Goal: Task Accomplishment & Management: Manage account settings

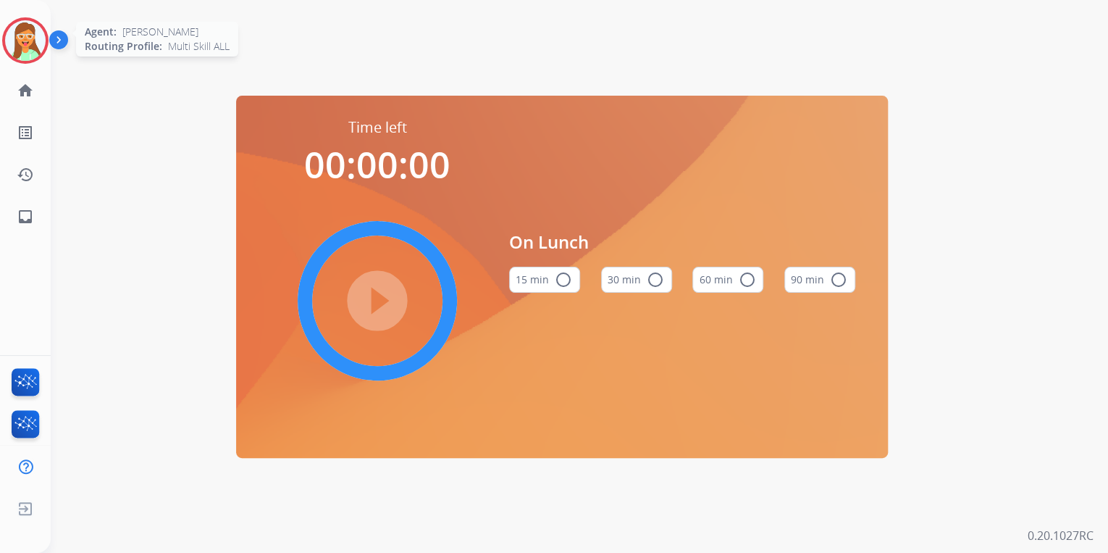
click at [23, 52] on img at bounding box center [25, 40] width 41 height 41
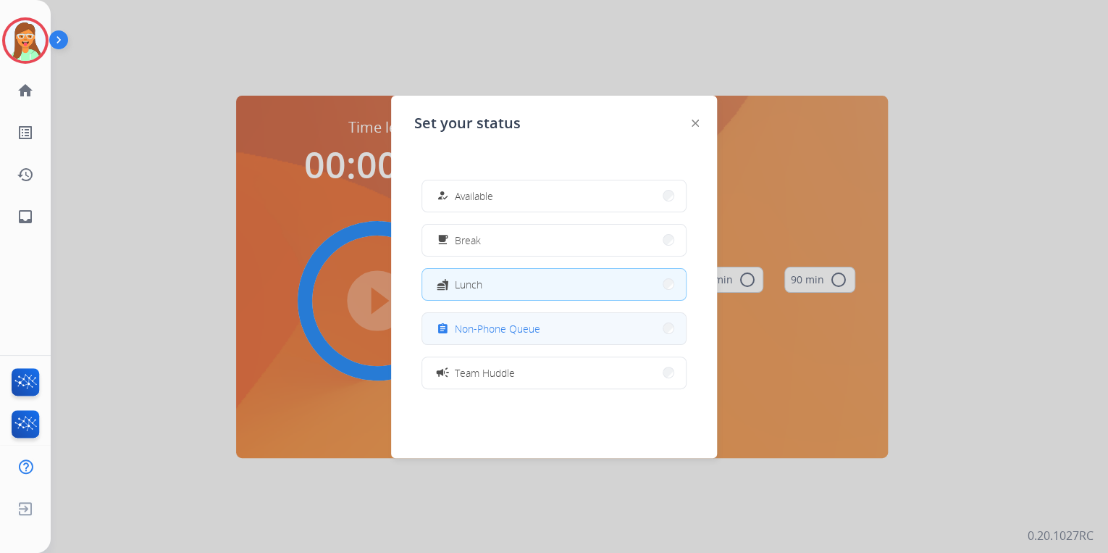
click at [494, 325] on span "Non-Phone Queue" at bounding box center [497, 328] width 85 height 15
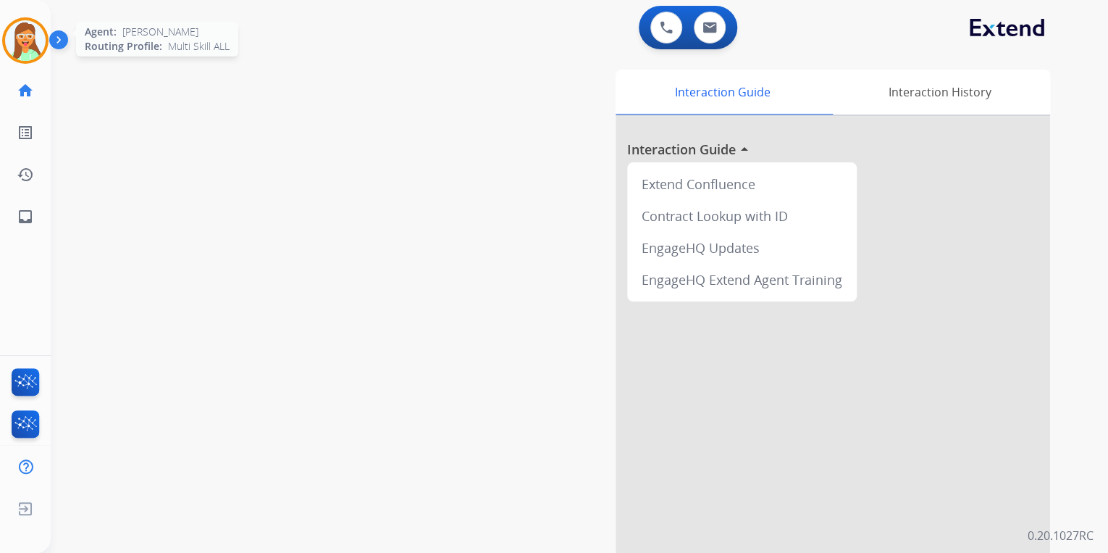
drag, startPoint x: 35, startPoint y: 37, endPoint x: 43, endPoint y: 35, distance: 7.4
click at [38, 37] on img at bounding box center [25, 40] width 41 height 41
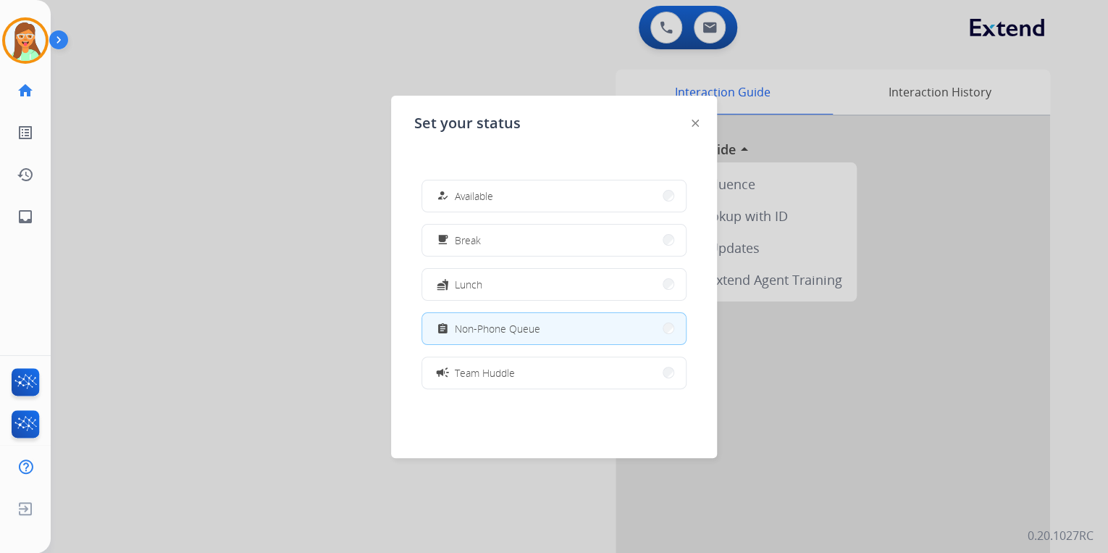
drag, startPoint x: 543, startPoint y: 197, endPoint x: 701, endPoint y: 57, distance: 212.0
click at [547, 197] on button "how_to_reg Available" at bounding box center [554, 195] width 264 height 31
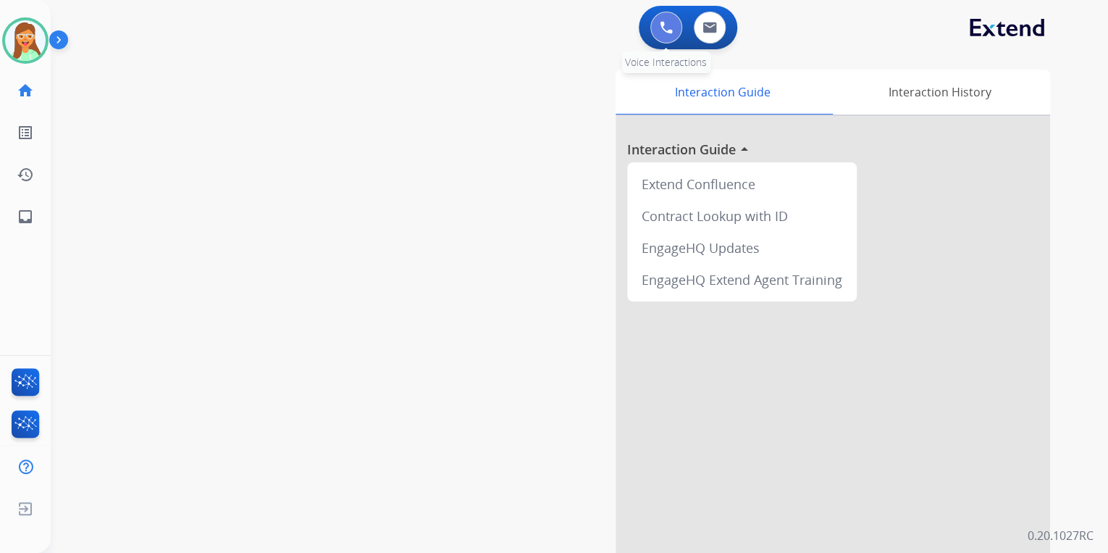
click at [668, 28] on img at bounding box center [666, 27] width 13 height 13
click at [663, 30] on img at bounding box center [666, 27] width 13 height 13
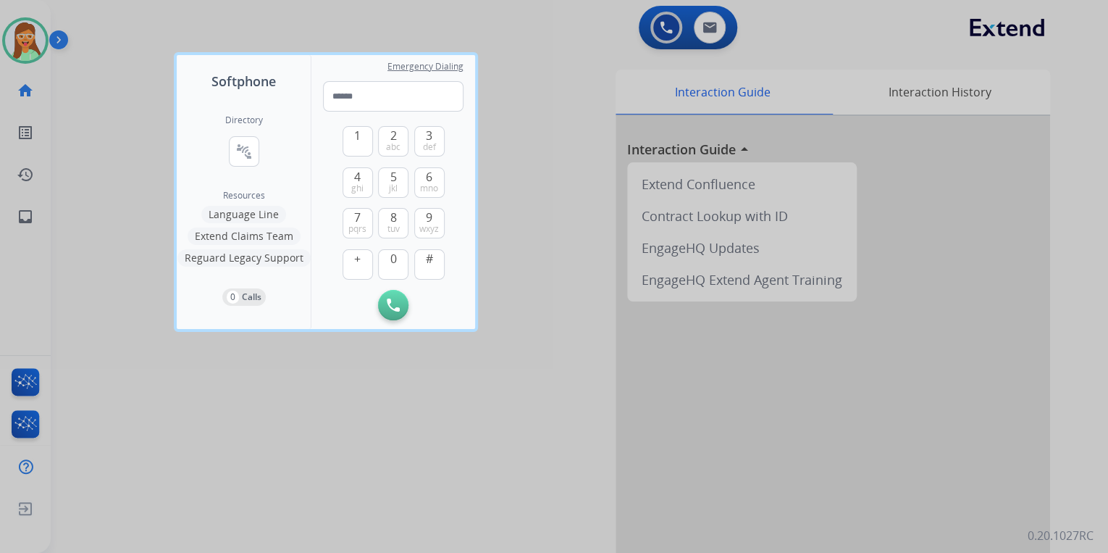
click at [245, 135] on div "Directory connect_without_contact Resource Directory" at bounding box center [244, 151] width 38 height 75
click at [248, 145] on mat-icon "connect_without_contact" at bounding box center [243, 151] width 17 height 17
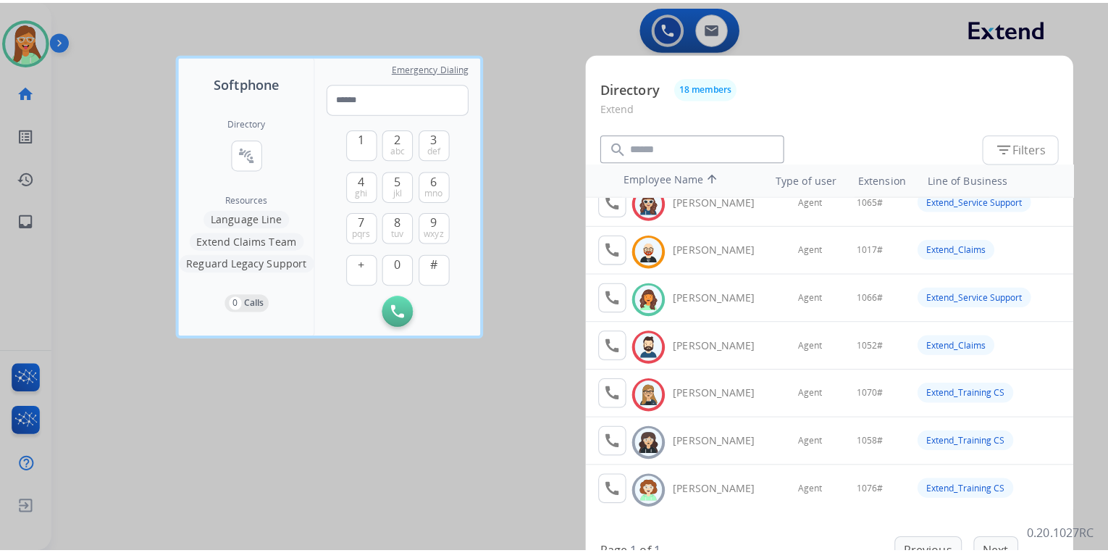
scroll to position [174, 0]
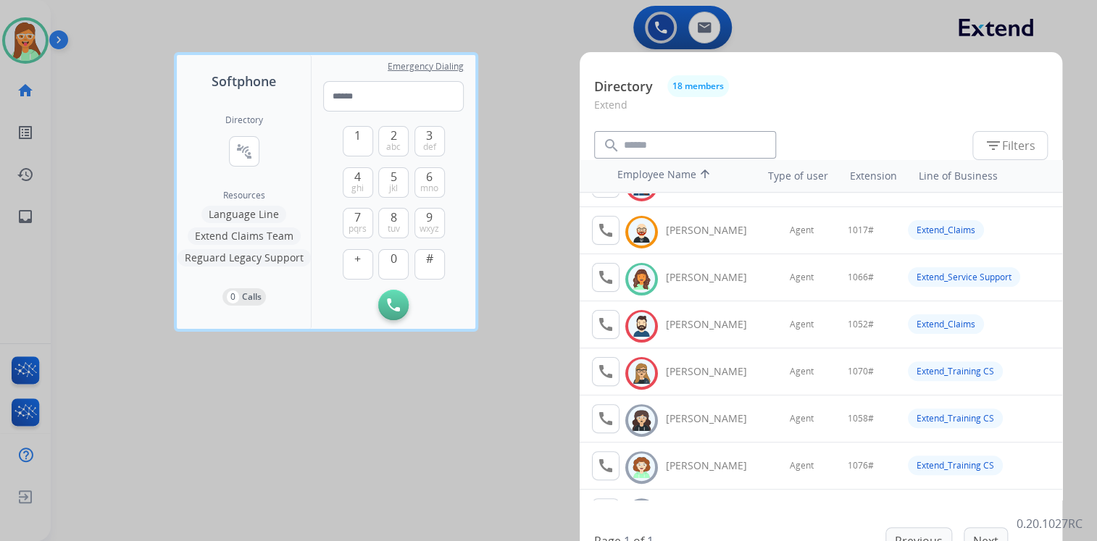
click at [541, 170] on div at bounding box center [548, 270] width 1097 height 541
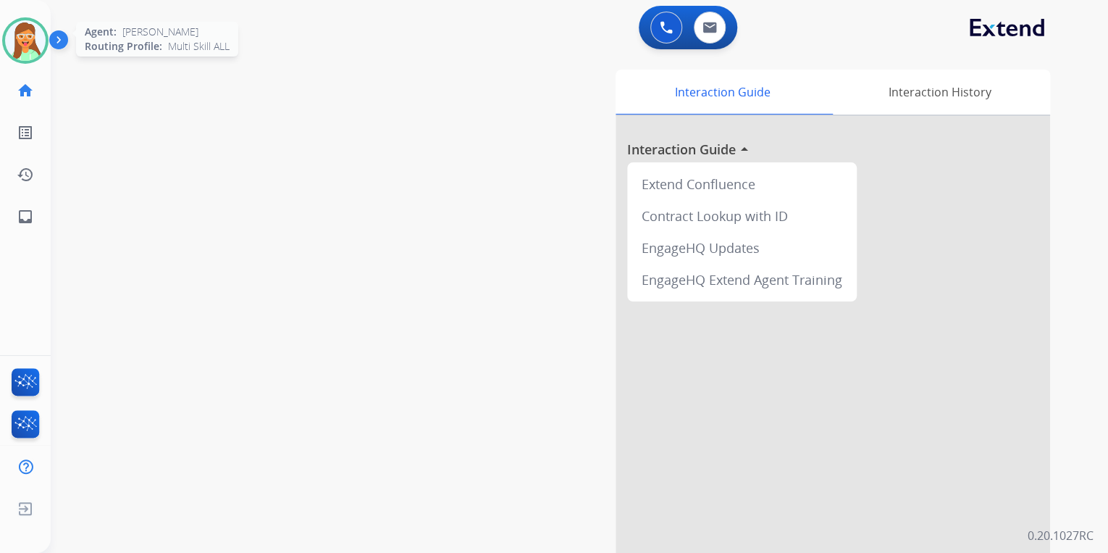
click at [20, 47] on img at bounding box center [25, 40] width 41 height 41
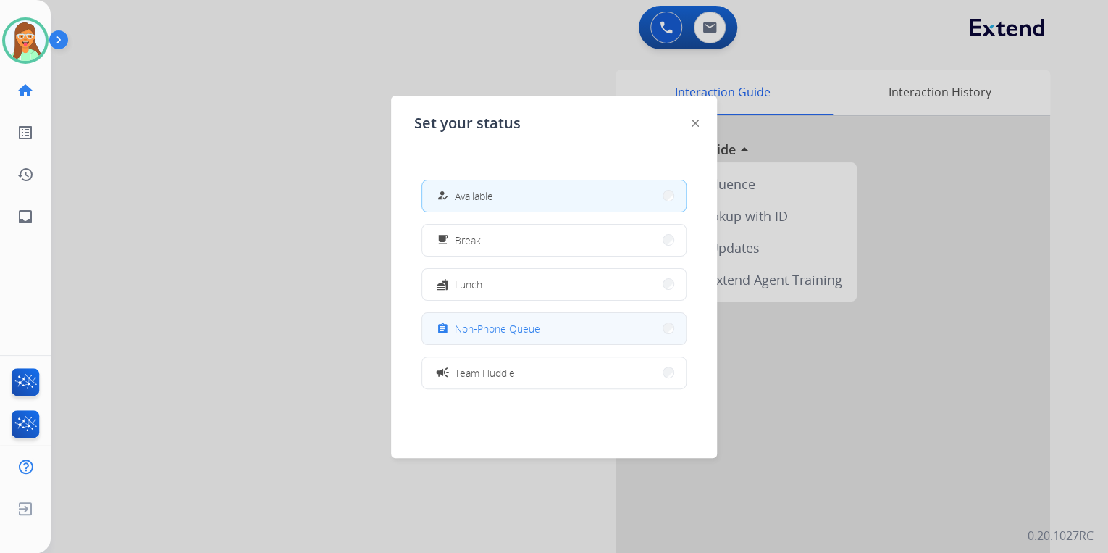
click at [533, 327] on span "Non-Phone Queue" at bounding box center [497, 328] width 85 height 15
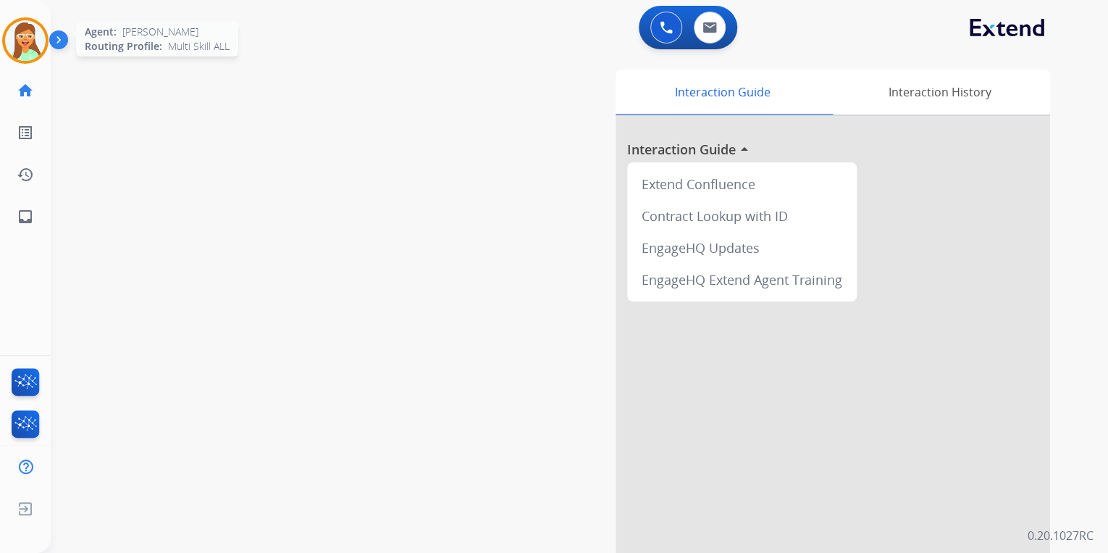
click at [38, 33] on img at bounding box center [25, 40] width 41 height 41
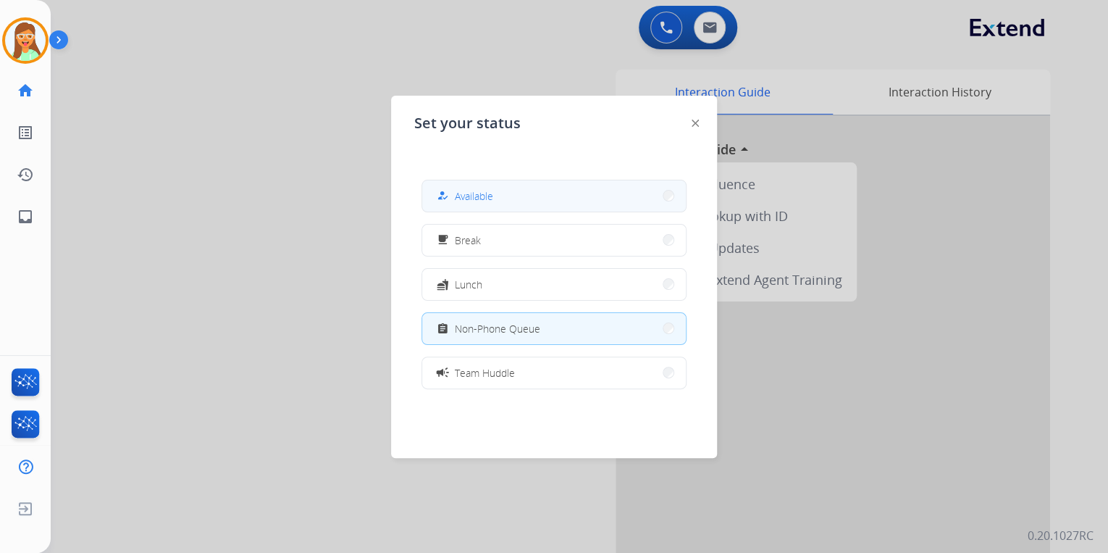
click at [467, 180] on div "how_to_reg Available" at bounding box center [554, 196] width 265 height 33
click at [565, 200] on button "how_to_reg Available" at bounding box center [554, 195] width 264 height 31
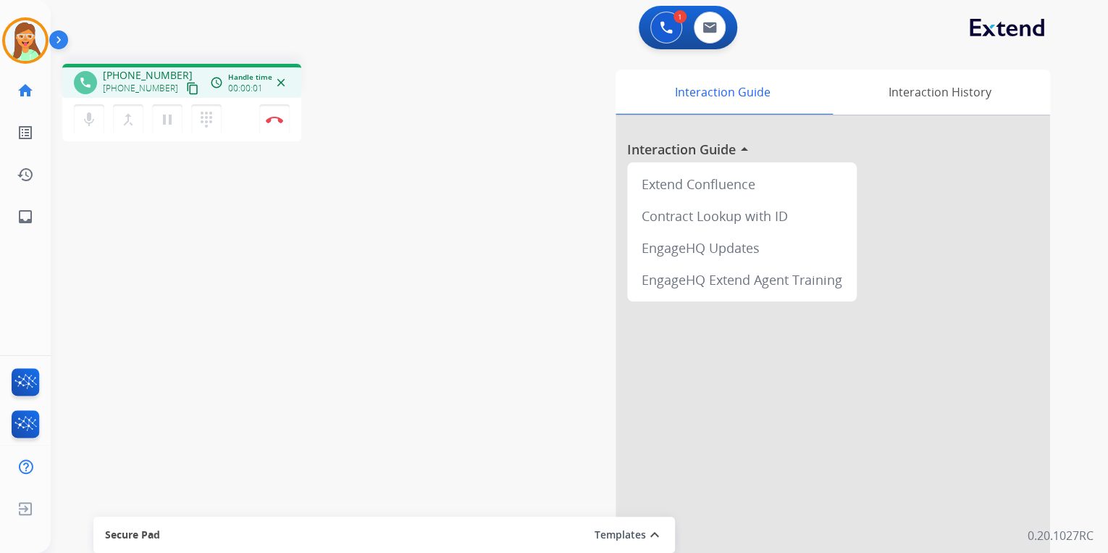
drag, startPoint x: 174, startPoint y: 83, endPoint x: 163, endPoint y: 62, distance: 23.0
click at [184, 80] on button "content_copy" at bounding box center [192, 88] width 17 height 17
click at [283, 130] on button "Disconnect" at bounding box center [274, 119] width 30 height 30
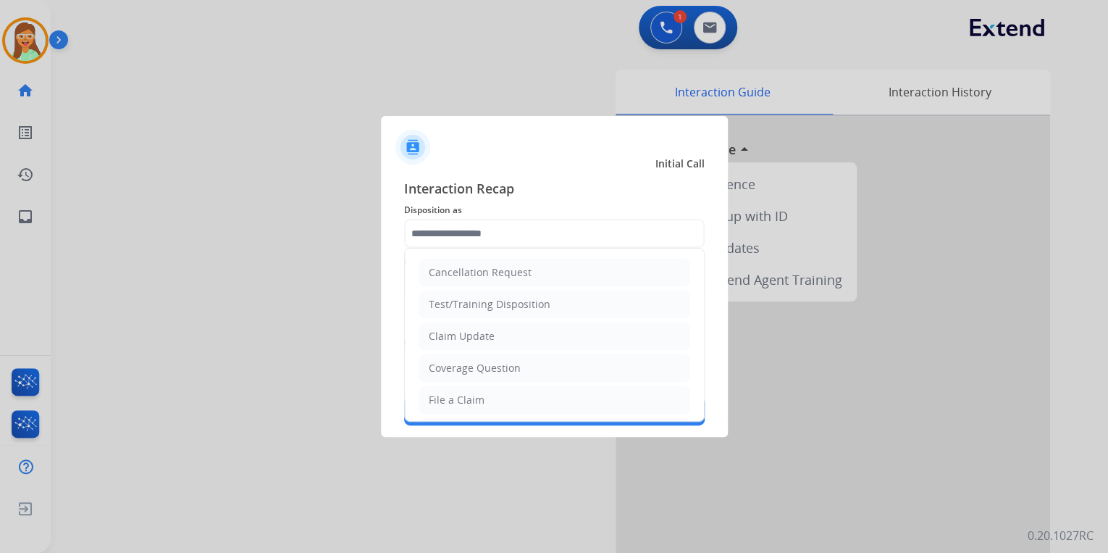
click at [534, 227] on input "text" at bounding box center [554, 233] width 301 height 29
drag, startPoint x: 503, startPoint y: 334, endPoint x: 495, endPoint y: 305, distance: 30.1
click at [501, 330] on li "Claim Update" at bounding box center [554, 336] width 270 height 28
type input "**********"
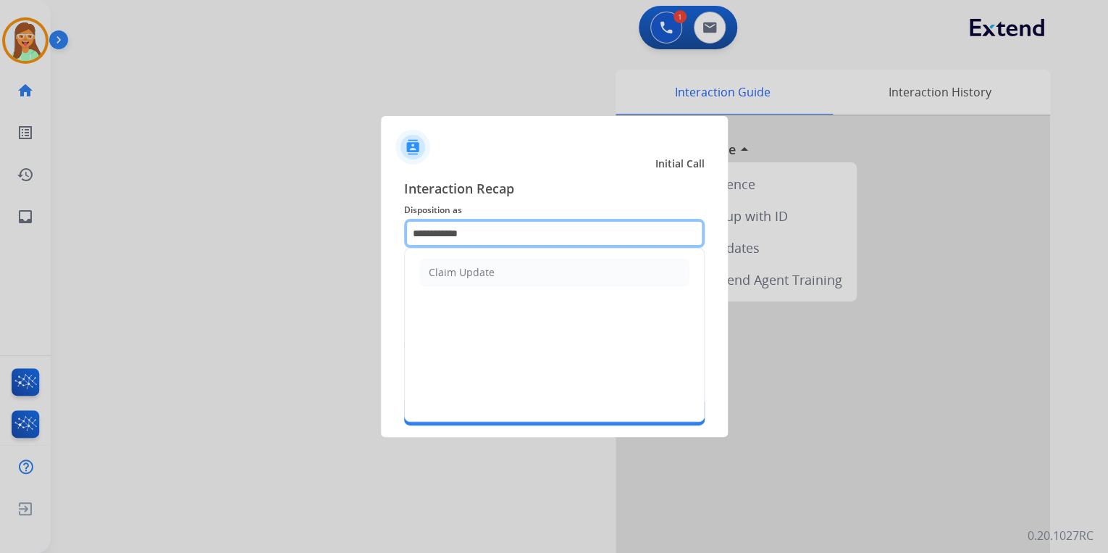
drag, startPoint x: 527, startPoint y: 232, endPoint x: 236, endPoint y: 239, distance: 291.3
click at [0, 239] on app-contact-recap-modal "**********" at bounding box center [0, 276] width 0 height 553
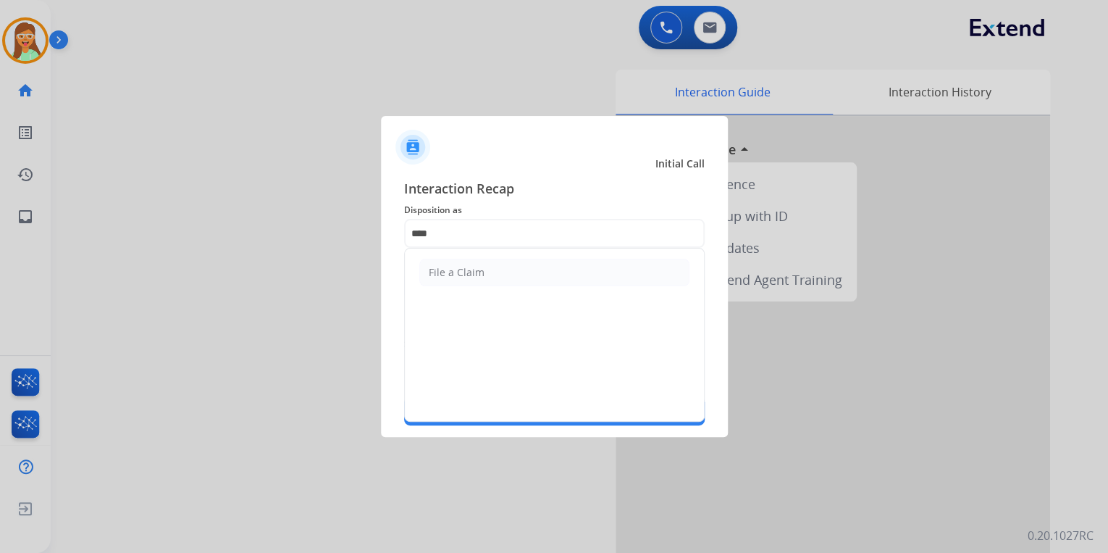
click at [454, 265] on div "File a Claim" at bounding box center [457, 272] width 56 height 14
type input "**********"
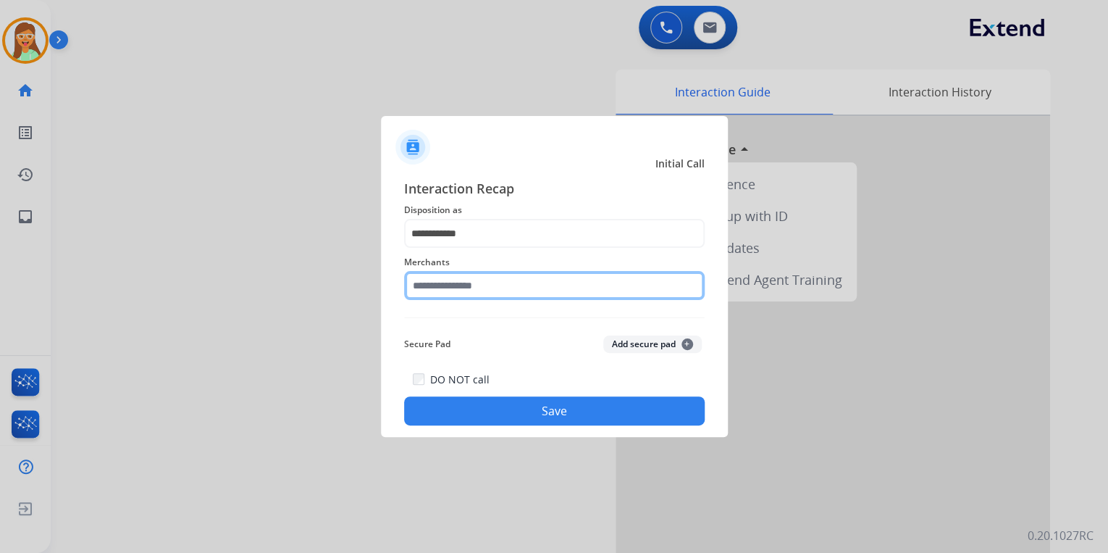
click at [468, 278] on input "text" at bounding box center [554, 285] width 301 height 29
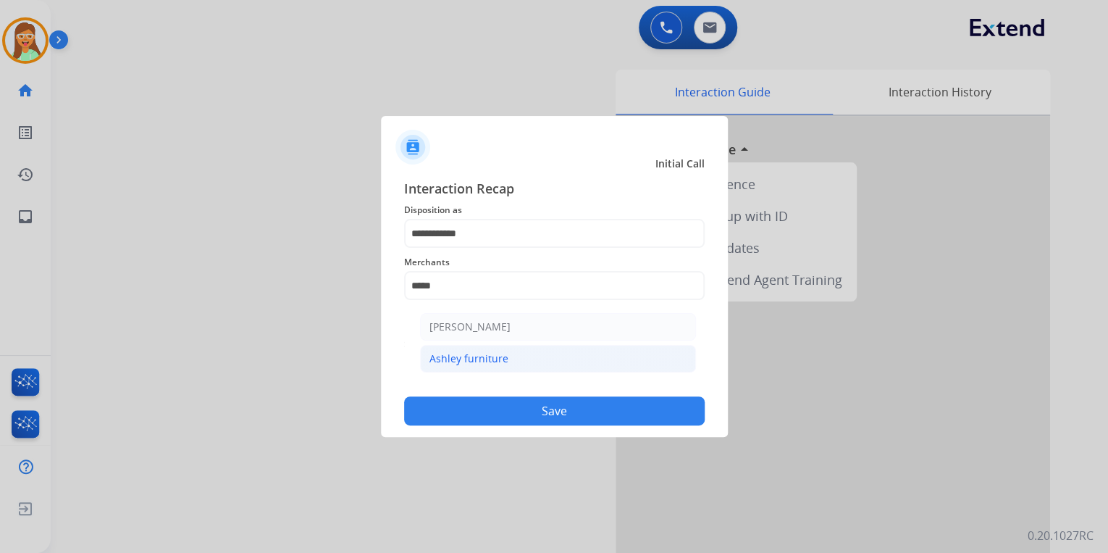
click at [542, 360] on li "Ashley furniture" at bounding box center [558, 359] width 276 height 28
type input "**********"
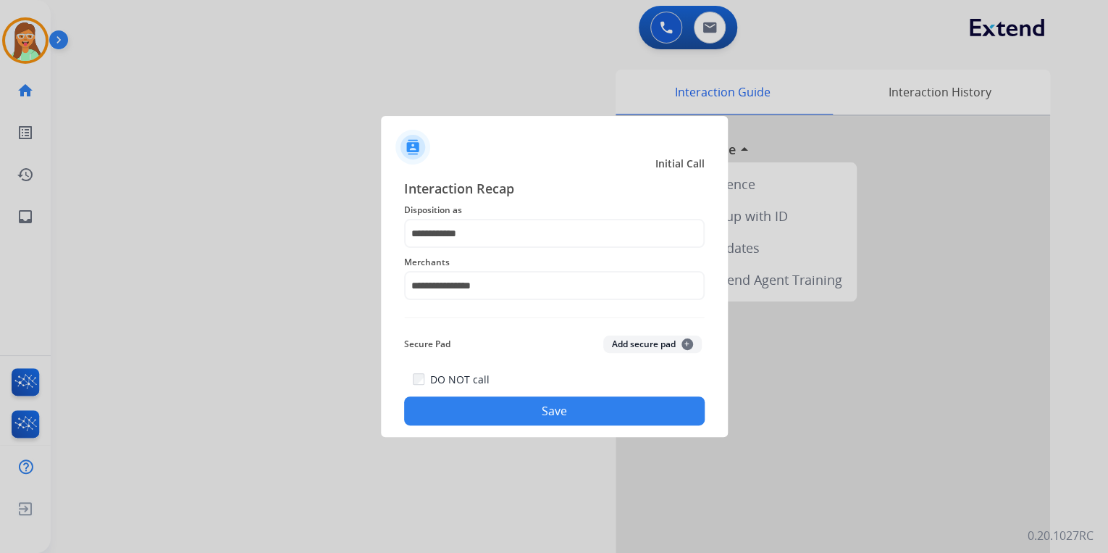
click at [551, 408] on button "Save" at bounding box center [554, 410] width 301 height 29
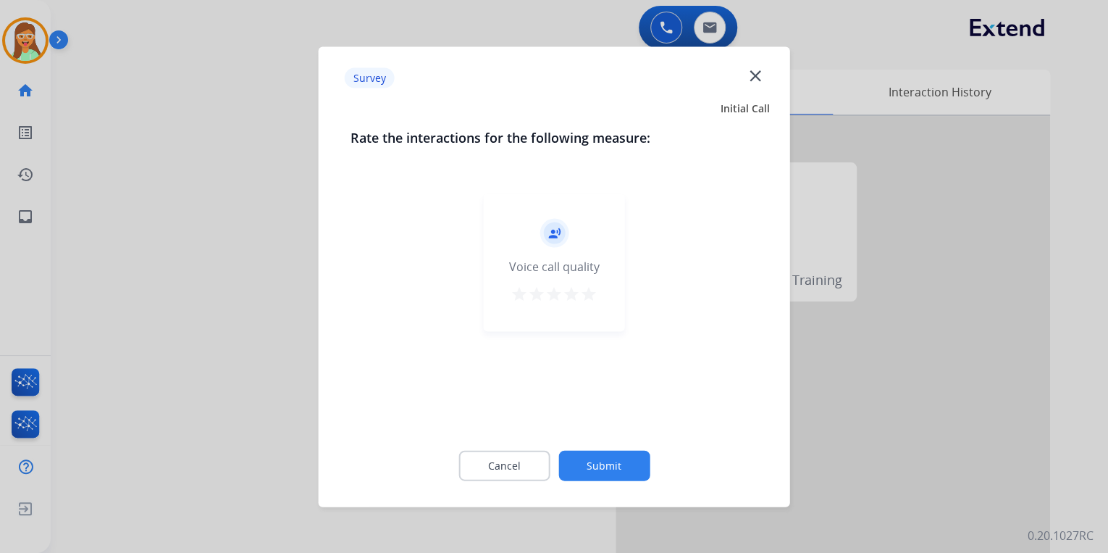
click at [593, 294] on mat-icon "star" at bounding box center [588, 293] width 17 height 17
click at [609, 469] on button "Submit" at bounding box center [604, 465] width 91 height 30
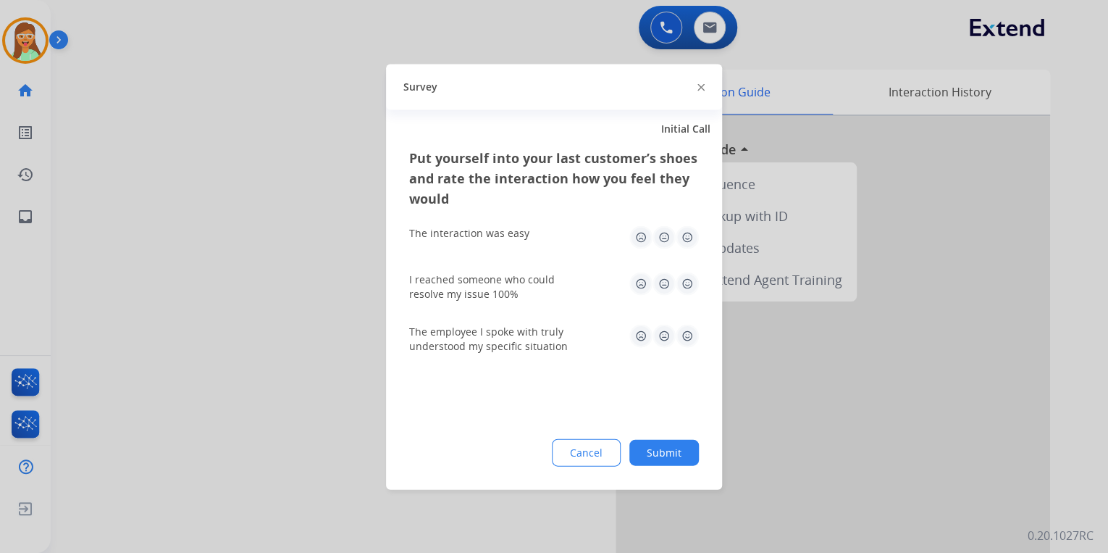
click at [704, 84] on div "Survey" at bounding box center [554, 87] width 336 height 46
drag, startPoint x: 698, startPoint y: 88, endPoint x: 395, endPoint y: 7, distance: 314.0
click at [699, 88] on img at bounding box center [701, 87] width 7 height 7
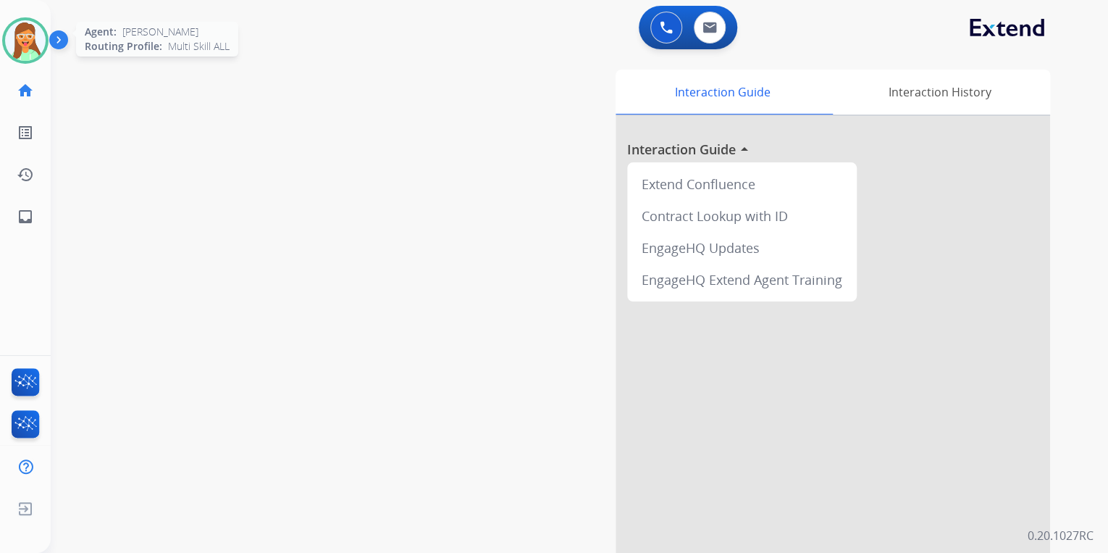
click at [41, 43] on img at bounding box center [25, 40] width 41 height 41
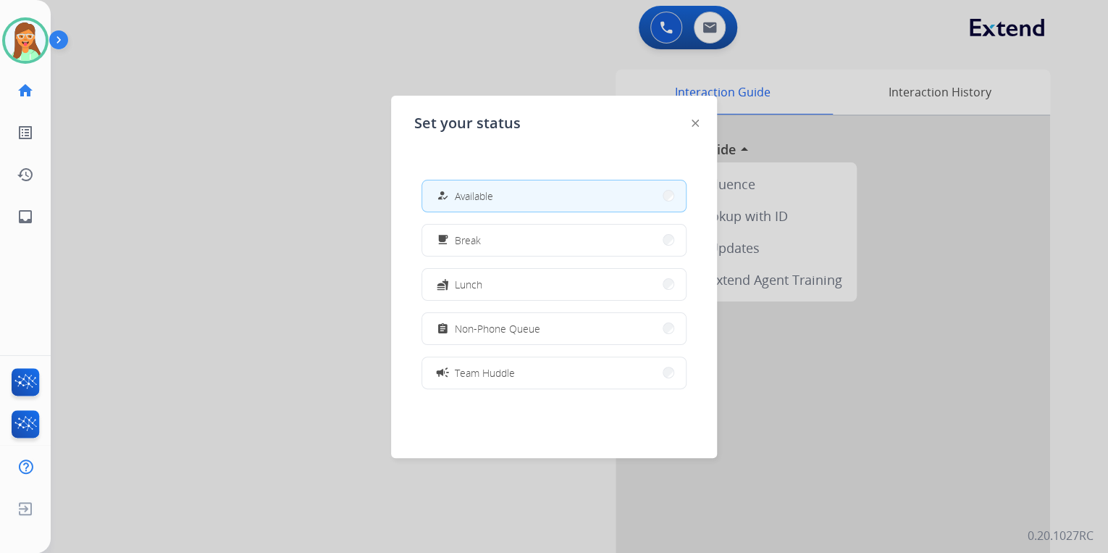
drag, startPoint x: 247, startPoint y: 41, endPoint x: 526, endPoint y: 35, distance: 279.0
click at [250, 41] on div at bounding box center [554, 276] width 1108 height 553
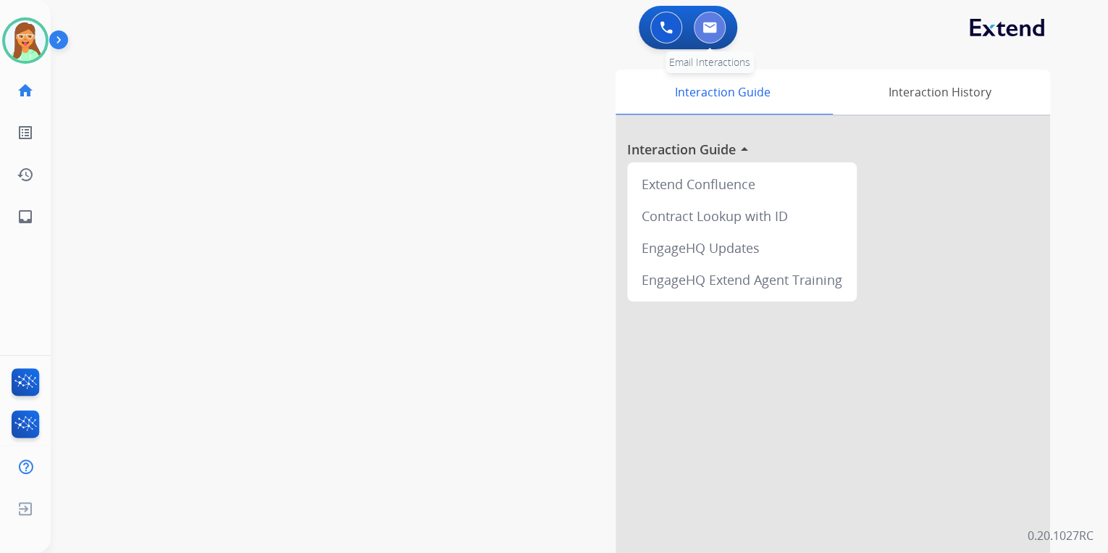
click at [711, 27] on img at bounding box center [710, 28] width 14 height 12
select select "**********"
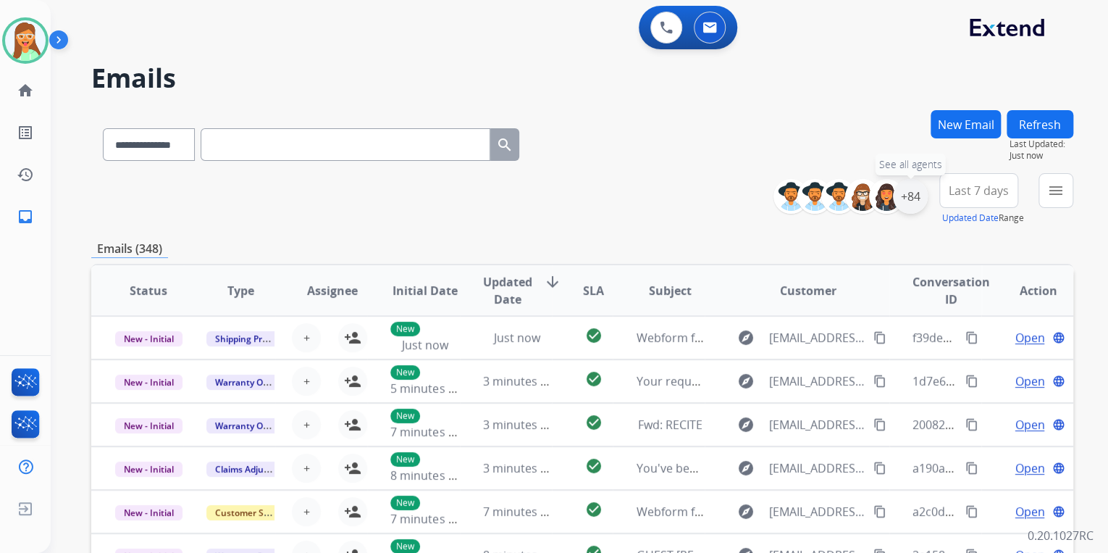
click at [915, 200] on div "+84" at bounding box center [910, 196] width 35 height 35
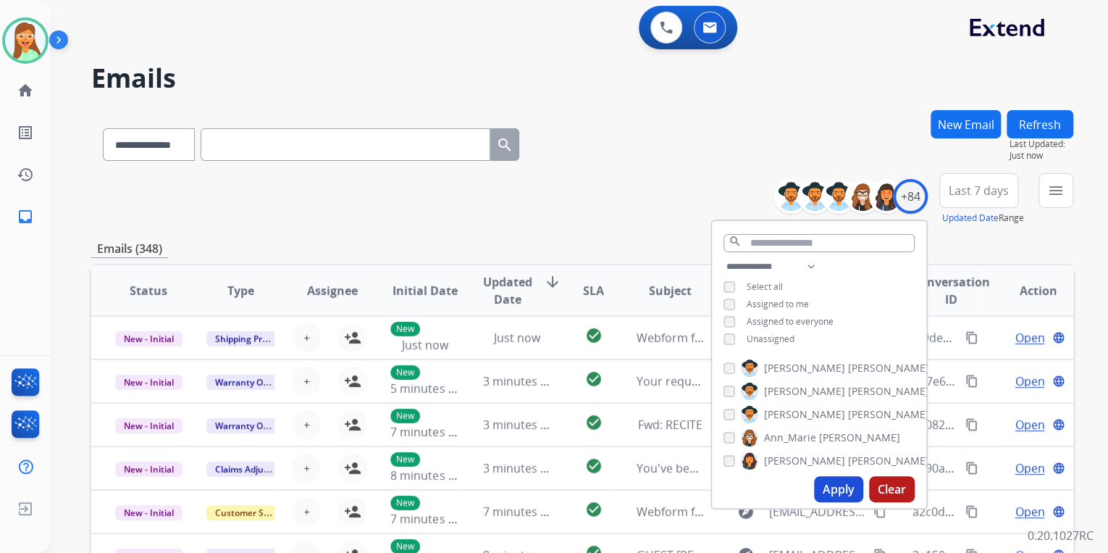
click at [830, 472] on div "Apply Clear" at bounding box center [819, 489] width 214 height 38
drag, startPoint x: 841, startPoint y: 481, endPoint x: 822, endPoint y: 429, distance: 55.7
click at [841, 477] on button "Apply" at bounding box center [838, 489] width 49 height 26
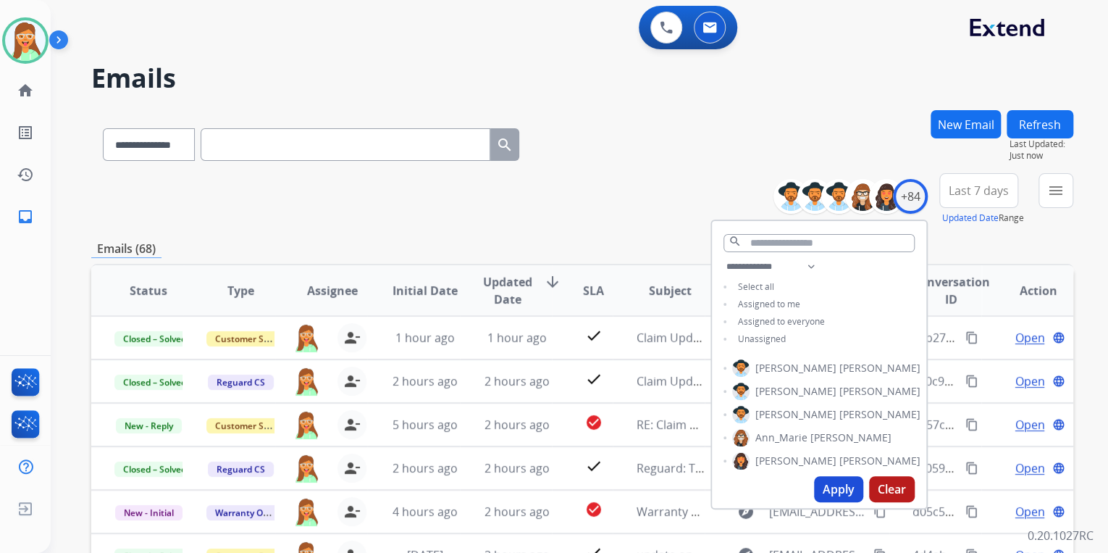
click at [687, 203] on div "**********" at bounding box center [582, 199] width 982 height 52
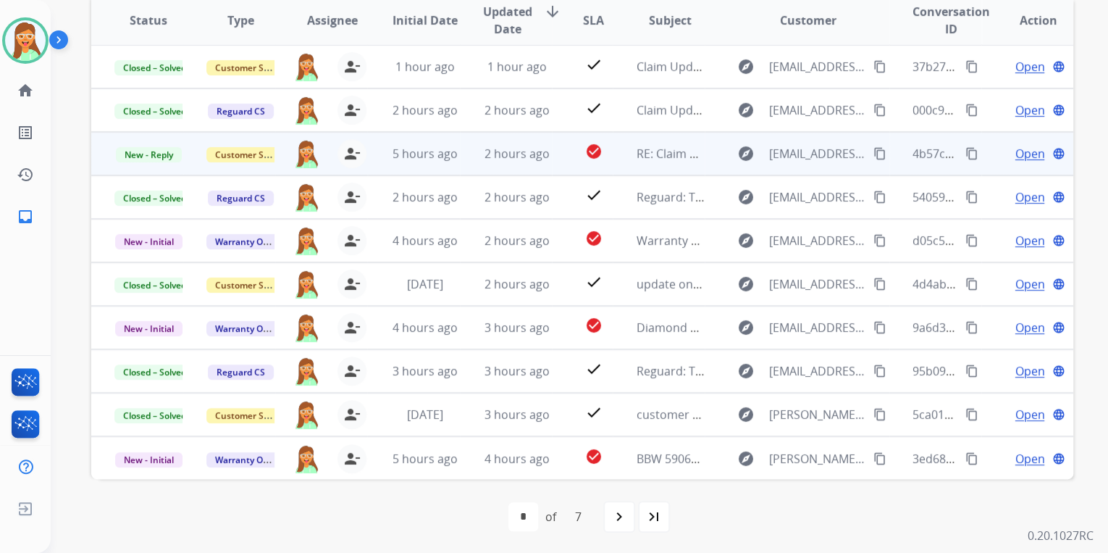
scroll to position [271, 0]
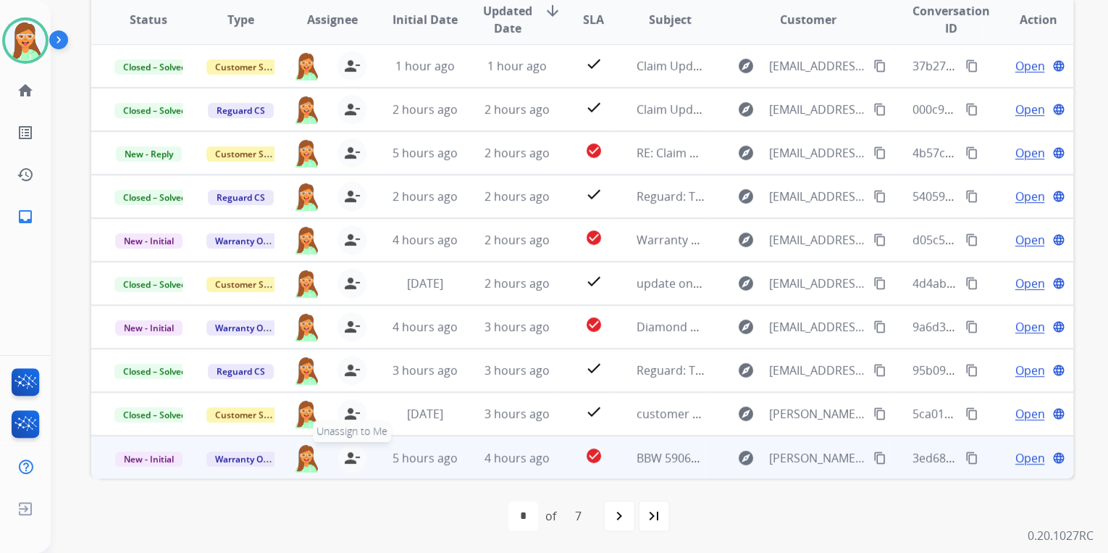
click at [354, 453] on mat-icon "person_remove" at bounding box center [351, 457] width 17 height 17
click at [354, 453] on mat-icon "person_add" at bounding box center [352, 457] width 17 height 17
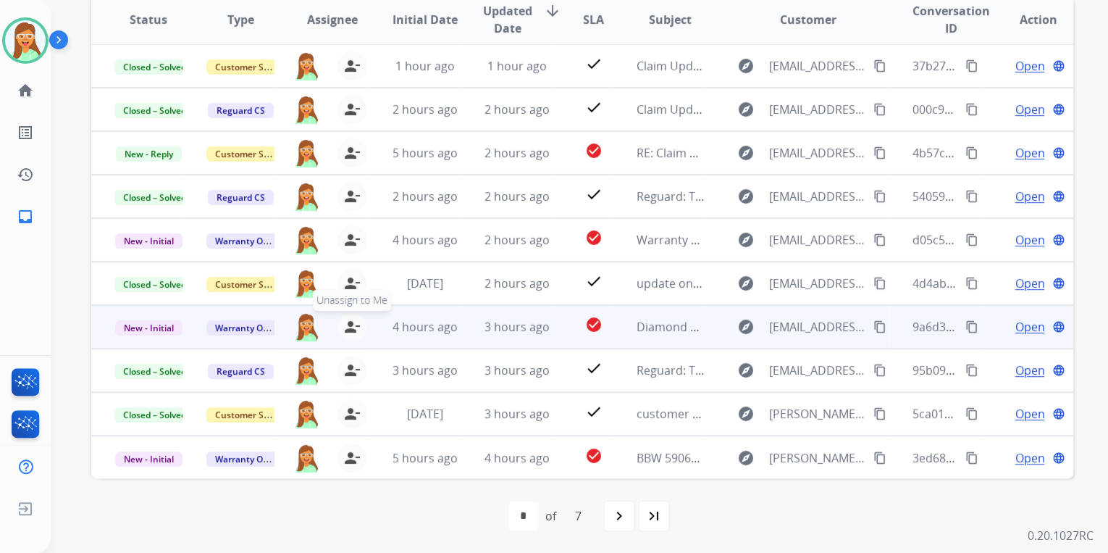
click at [351, 330] on mat-icon "person_remove" at bounding box center [351, 326] width 17 height 17
click at [351, 330] on mat-icon "person_add" at bounding box center [352, 326] width 17 height 17
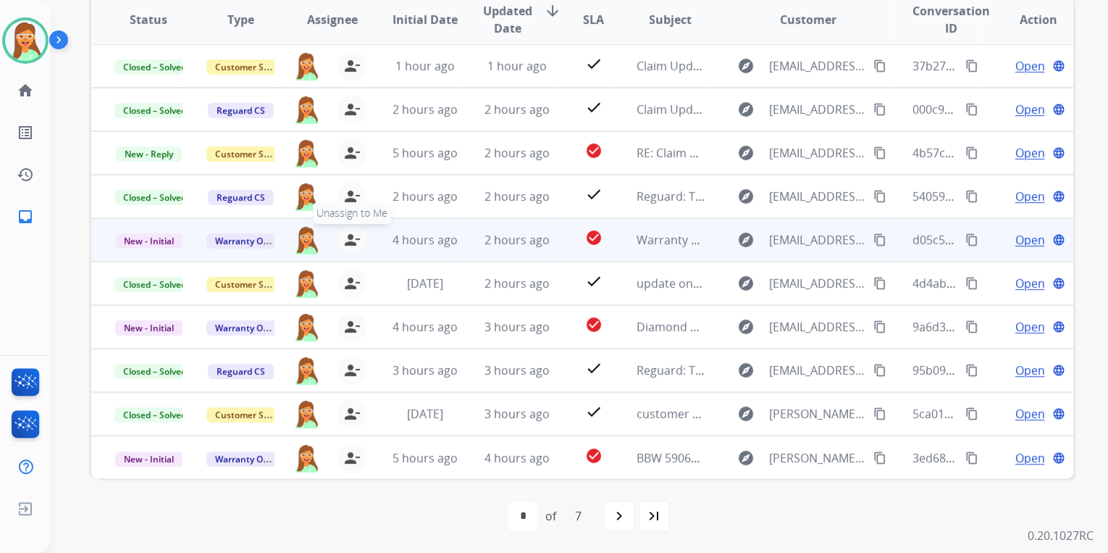
click at [343, 241] on mat-icon "person_remove" at bounding box center [351, 239] width 17 height 17
click at [340, 241] on button "person_add Assign to Me" at bounding box center [352, 239] width 29 height 29
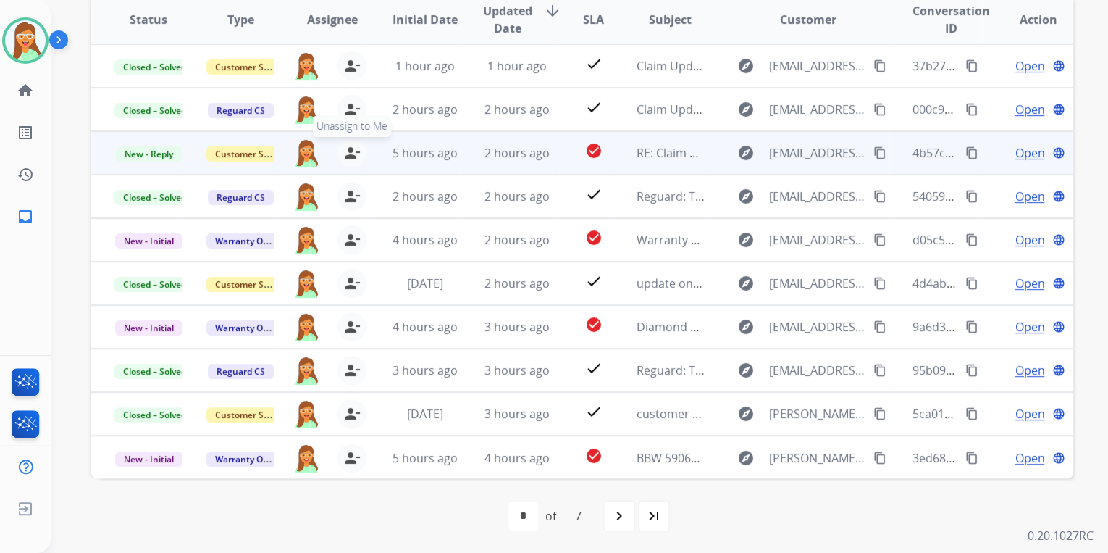
click at [343, 154] on mat-icon "person_remove" at bounding box center [351, 152] width 17 height 17
click at [340, 154] on button "person_add Assign to Me" at bounding box center [352, 152] width 29 height 29
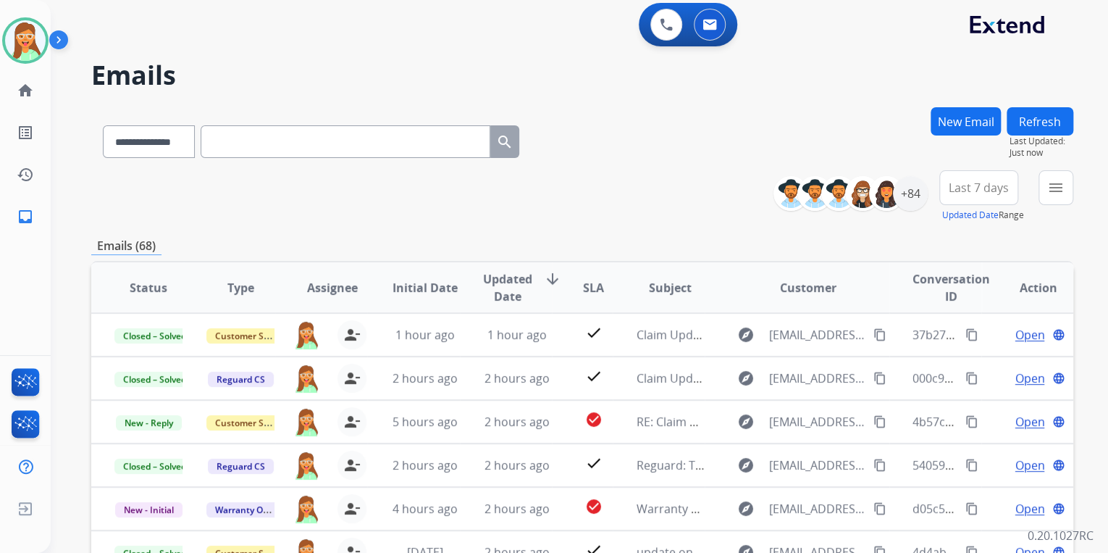
scroll to position [0, 0]
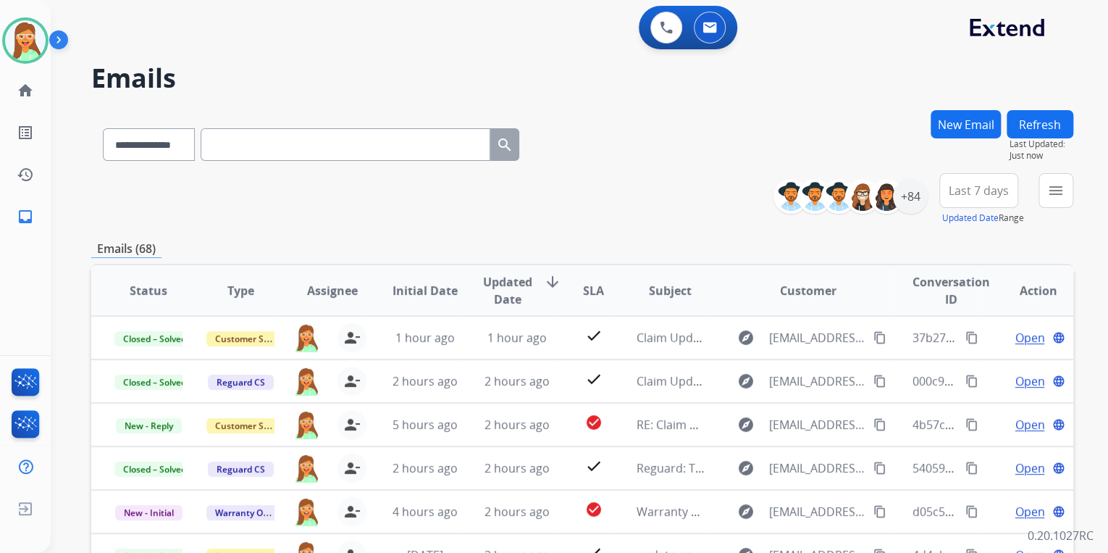
click at [1046, 129] on button "Refresh" at bounding box center [1040, 124] width 67 height 28
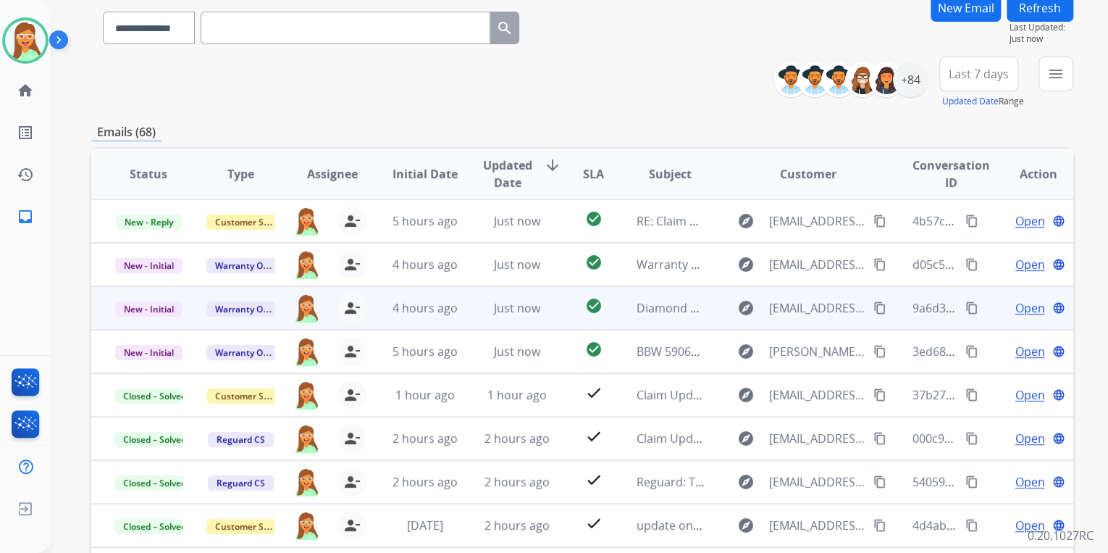
scroll to position [271, 0]
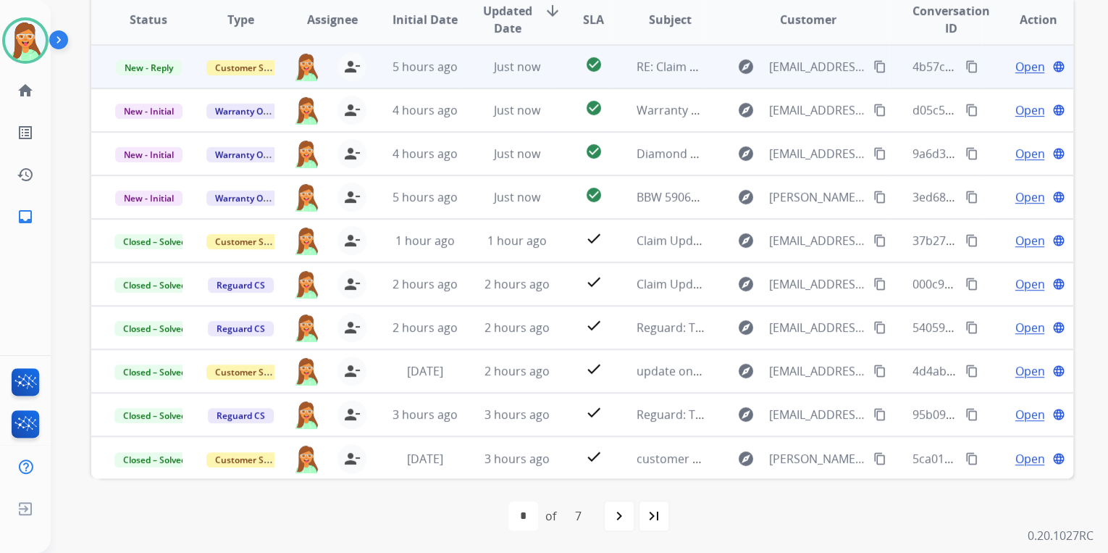
click at [873, 64] on button "content_copy" at bounding box center [880, 66] width 17 height 17
click at [309, 64] on img at bounding box center [307, 66] width 28 height 29
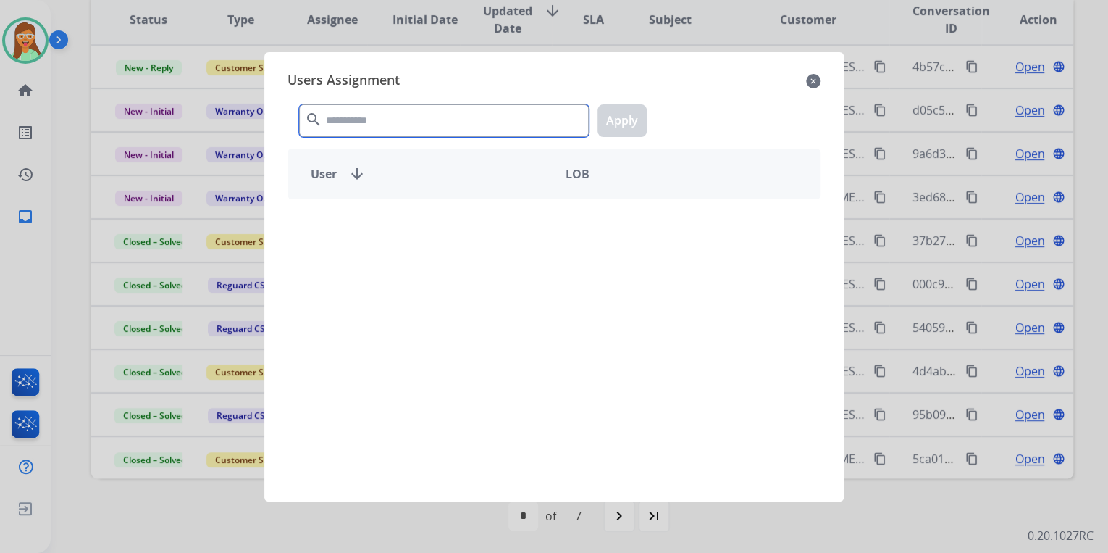
click at [378, 118] on input "text" at bounding box center [444, 120] width 290 height 33
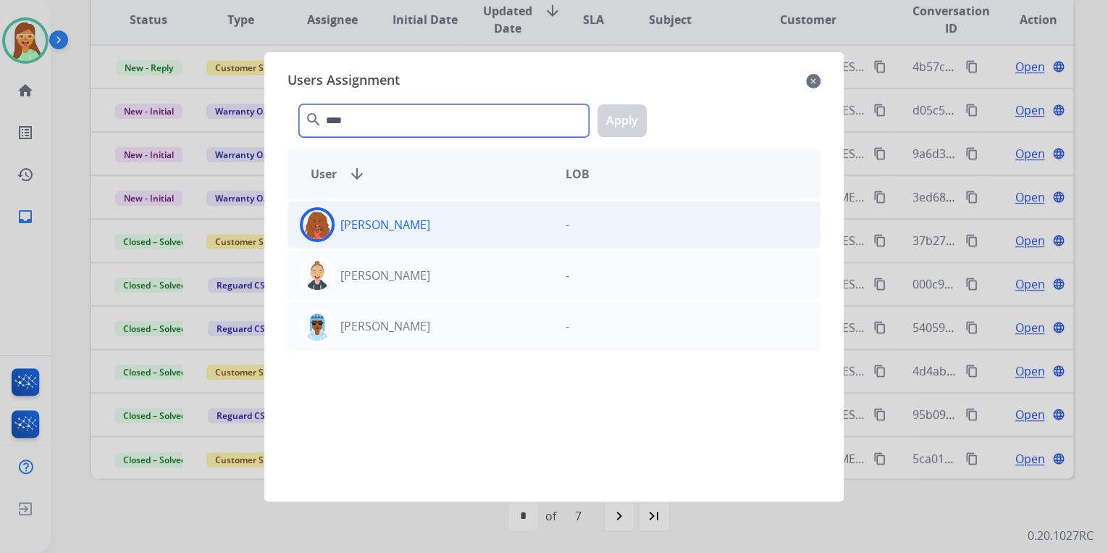
type input "****"
click at [409, 225] on p "[PERSON_NAME]" at bounding box center [386, 224] width 90 height 17
click at [643, 119] on button "Apply" at bounding box center [622, 120] width 49 height 33
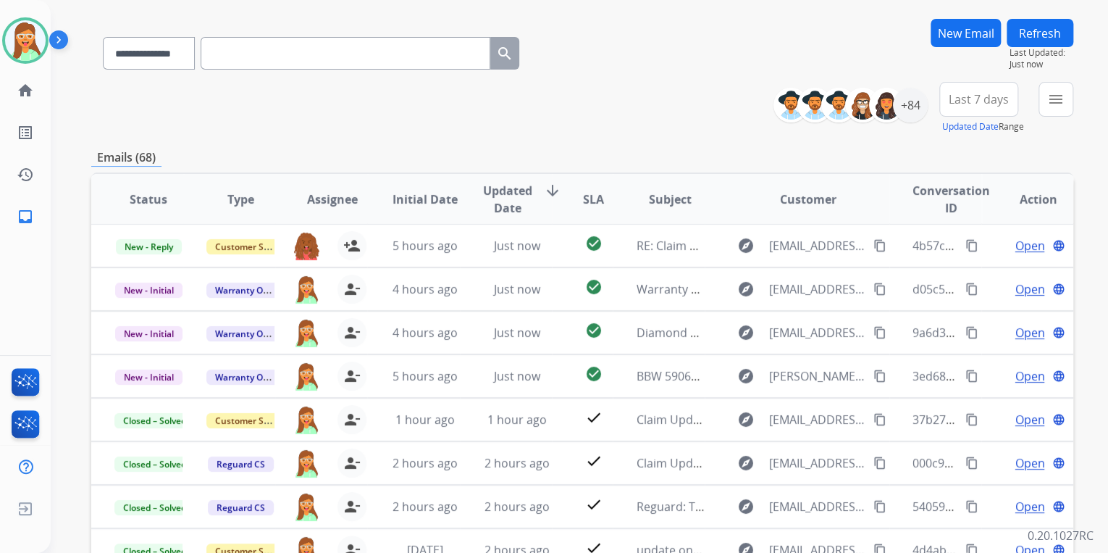
scroll to position [97, 0]
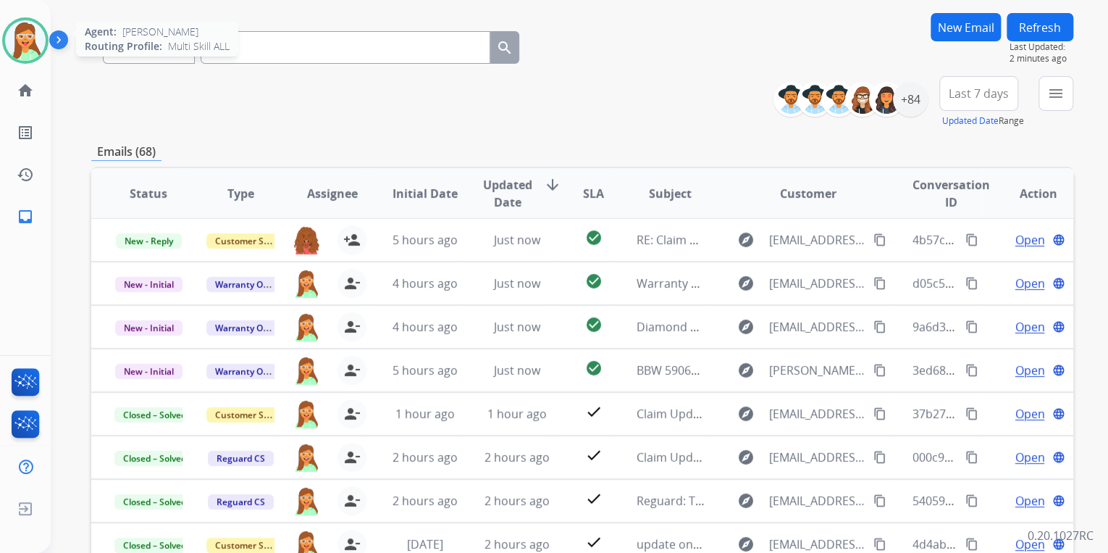
click at [20, 29] on img at bounding box center [25, 40] width 41 height 41
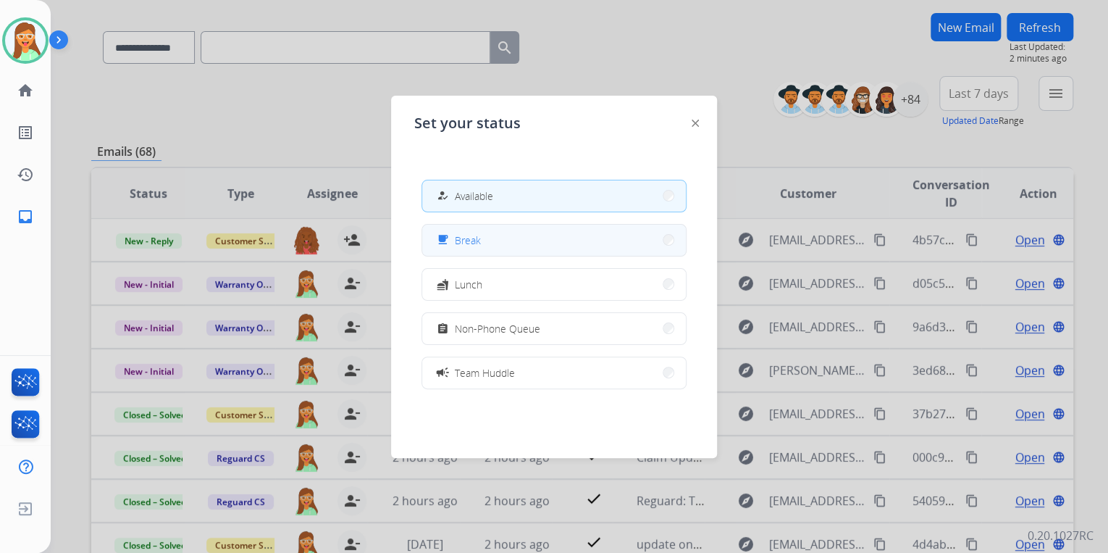
click at [617, 237] on button "free_breakfast Break" at bounding box center [554, 240] width 264 height 31
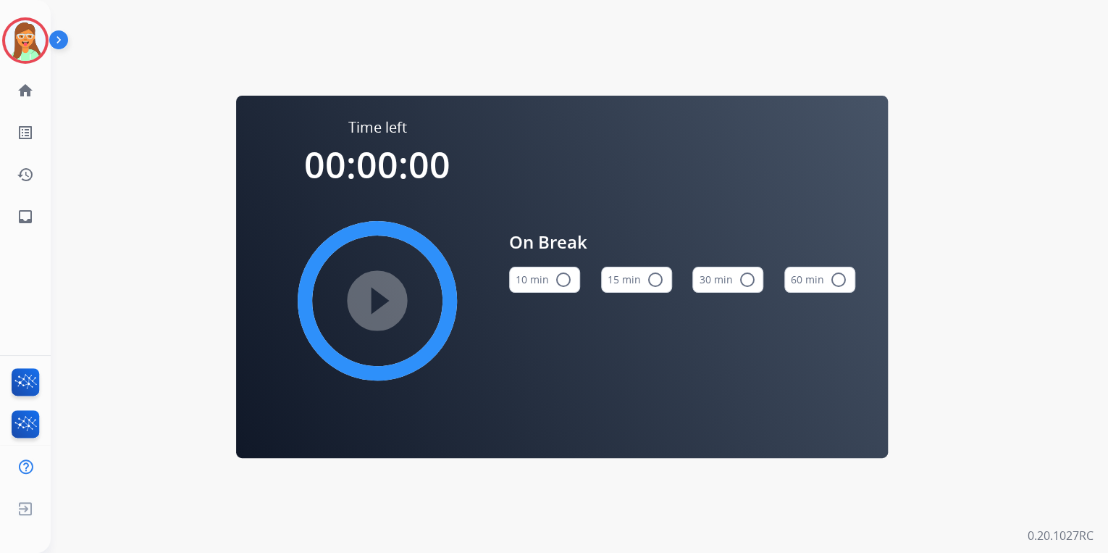
click at [639, 282] on button "15 min radio_button_unchecked" at bounding box center [636, 280] width 71 height 26
click at [369, 292] on mat-icon "play_circle_filled" at bounding box center [377, 300] width 17 height 17
drag, startPoint x: 32, startPoint y: 52, endPoint x: 48, endPoint y: 58, distance: 17.0
click at [32, 52] on img at bounding box center [25, 40] width 41 height 41
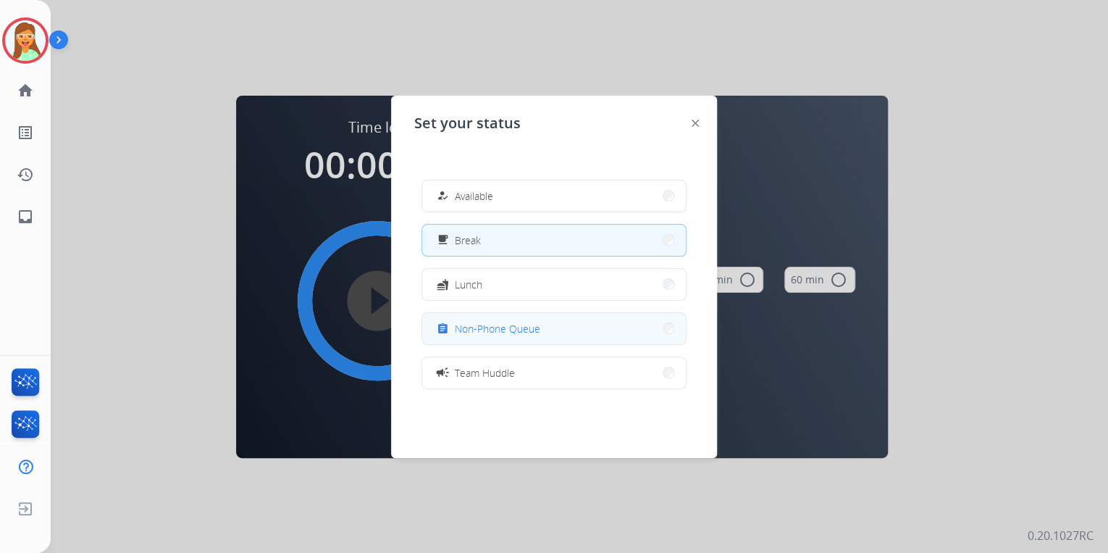
click at [573, 322] on button "assignment Non-Phone Queue" at bounding box center [554, 328] width 264 height 31
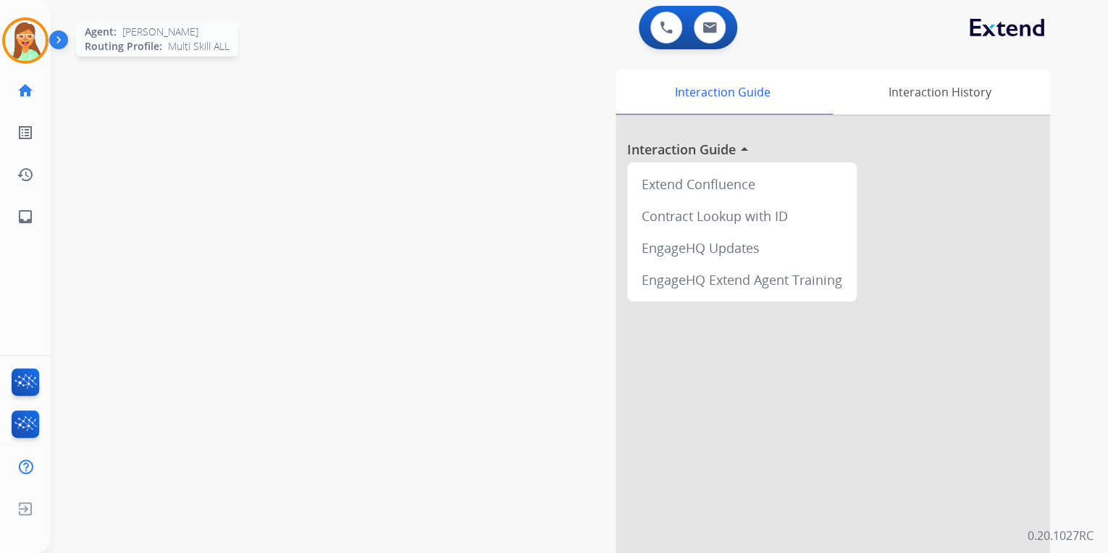
click at [32, 43] on img at bounding box center [25, 40] width 41 height 41
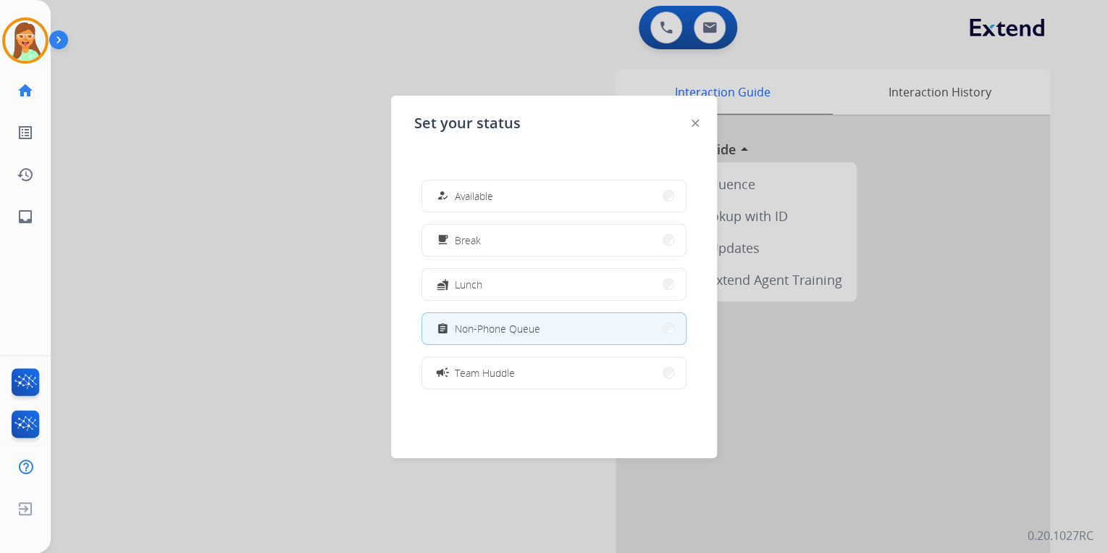
click at [491, 191] on span "Available" at bounding box center [474, 195] width 38 height 15
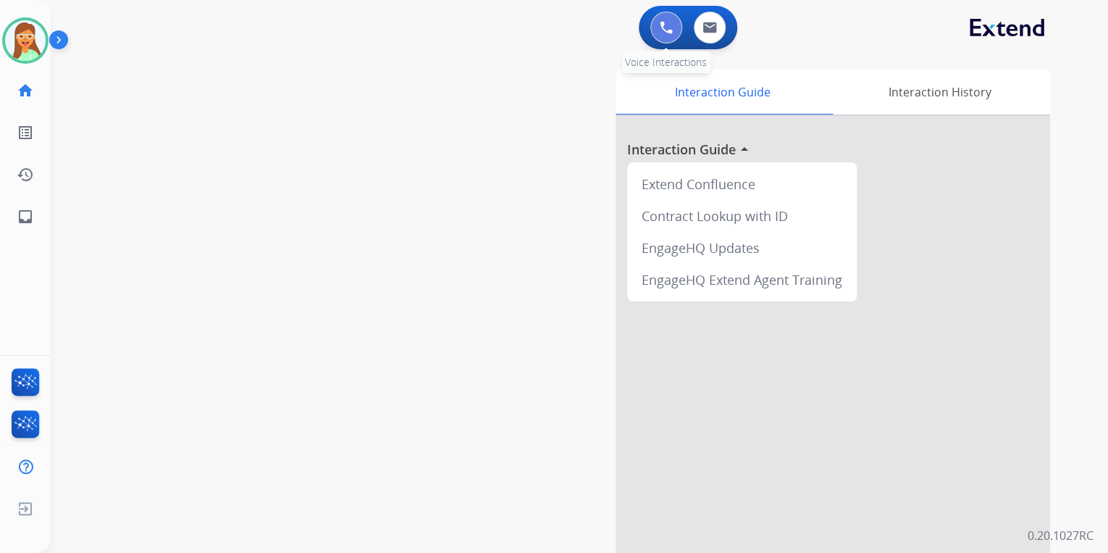
click at [655, 21] on button at bounding box center [667, 28] width 32 height 32
click at [662, 26] on img at bounding box center [666, 27] width 13 height 13
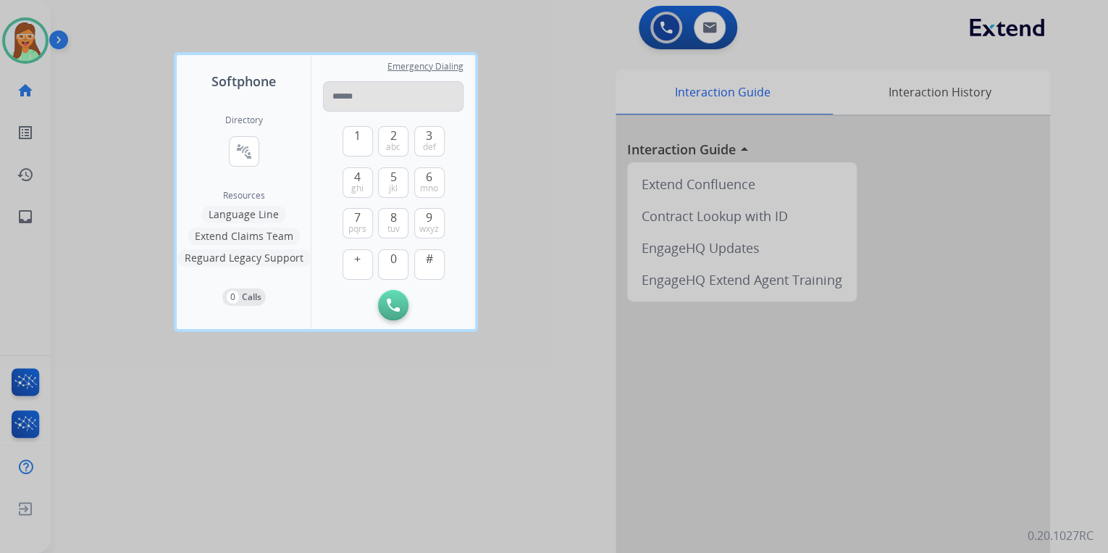
type input "**********"
click at [394, 307] on img at bounding box center [393, 304] width 13 height 13
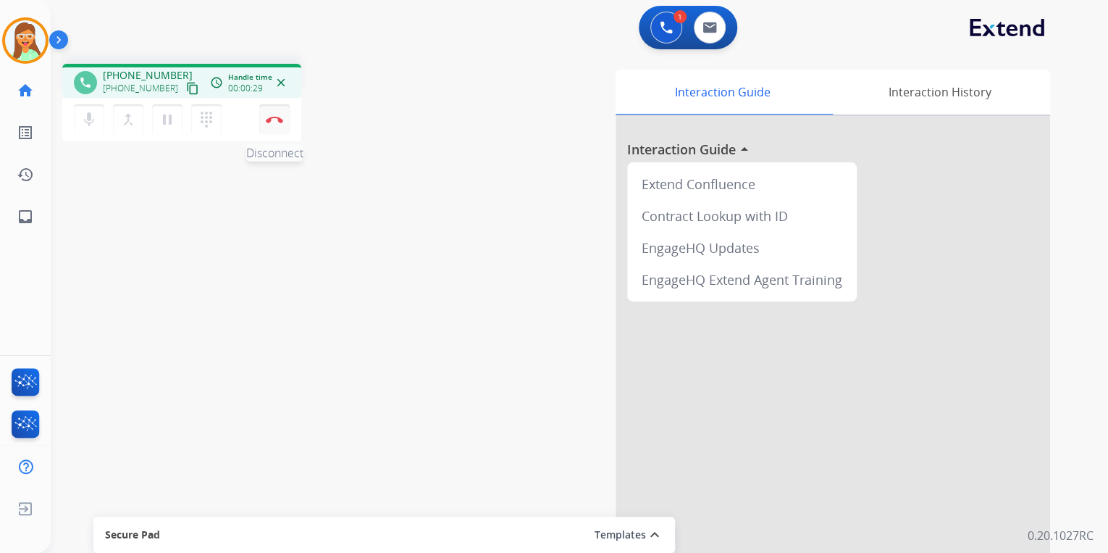
click at [266, 120] on button "Disconnect" at bounding box center [274, 119] width 30 height 30
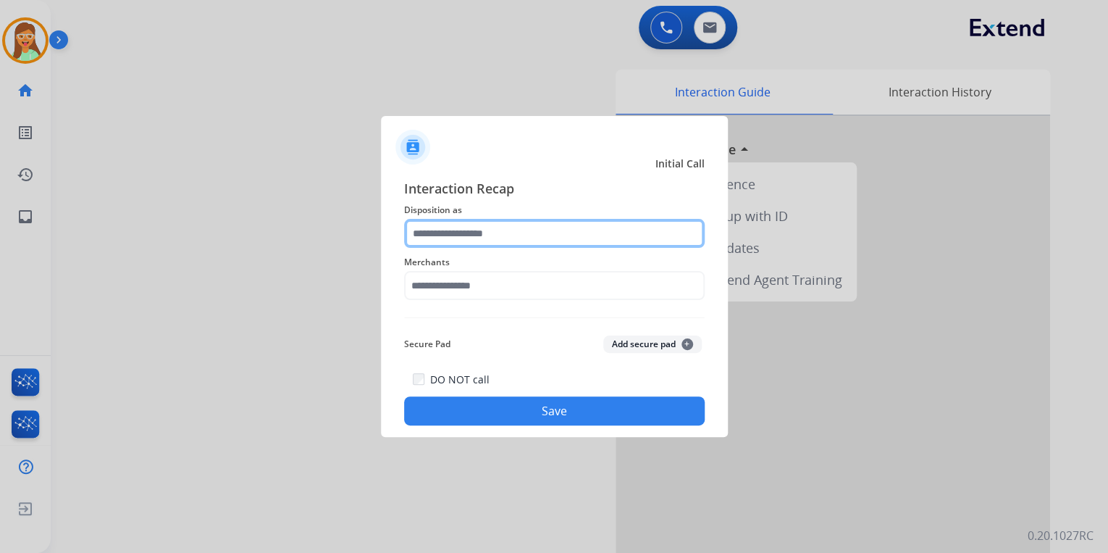
click at [481, 240] on input "text" at bounding box center [554, 233] width 301 height 29
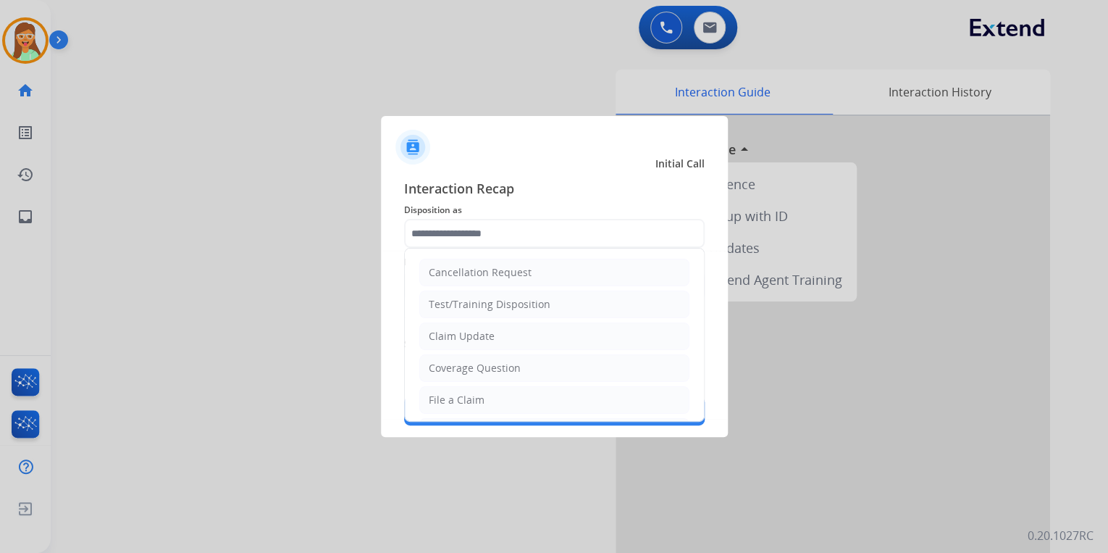
drag, startPoint x: 519, startPoint y: 328, endPoint x: 507, endPoint y: 307, distance: 24.0
click at [519, 328] on li "Claim Update" at bounding box center [554, 336] width 270 height 28
type input "**********"
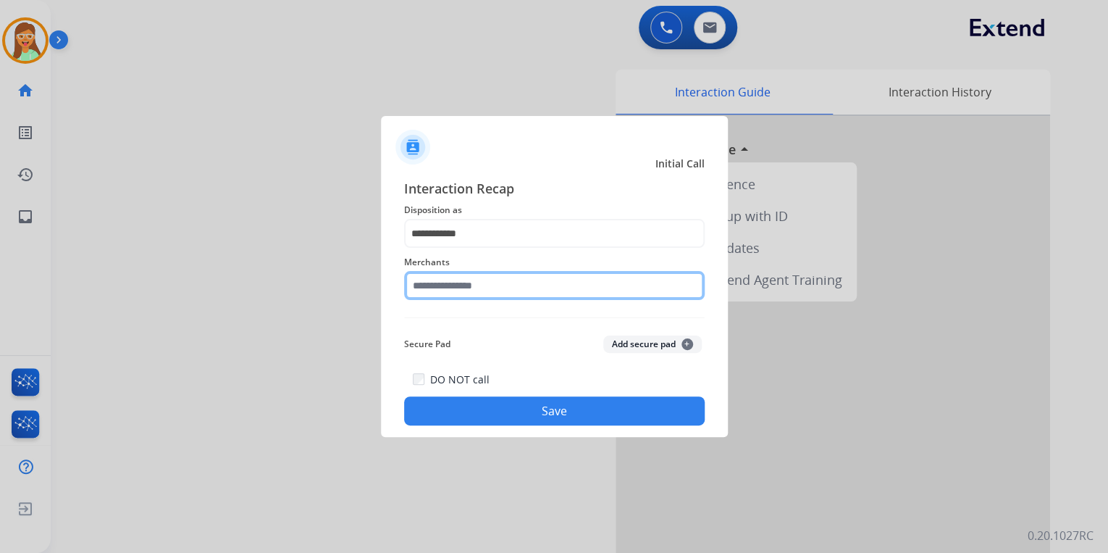
click at [498, 294] on input "text" at bounding box center [554, 285] width 301 height 29
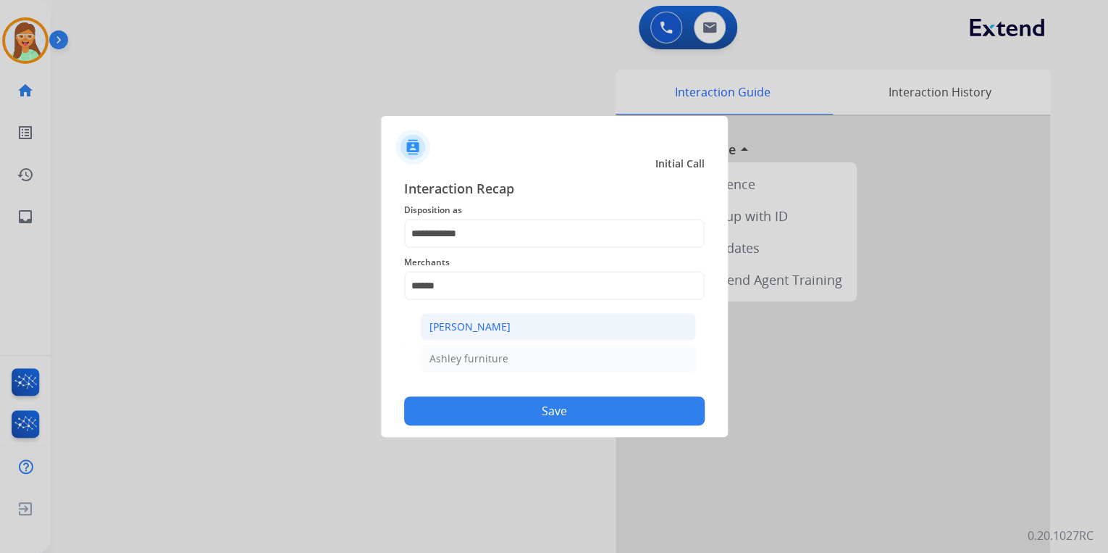
click at [516, 326] on li "[PERSON_NAME]" at bounding box center [558, 327] width 276 height 28
type input "**********"
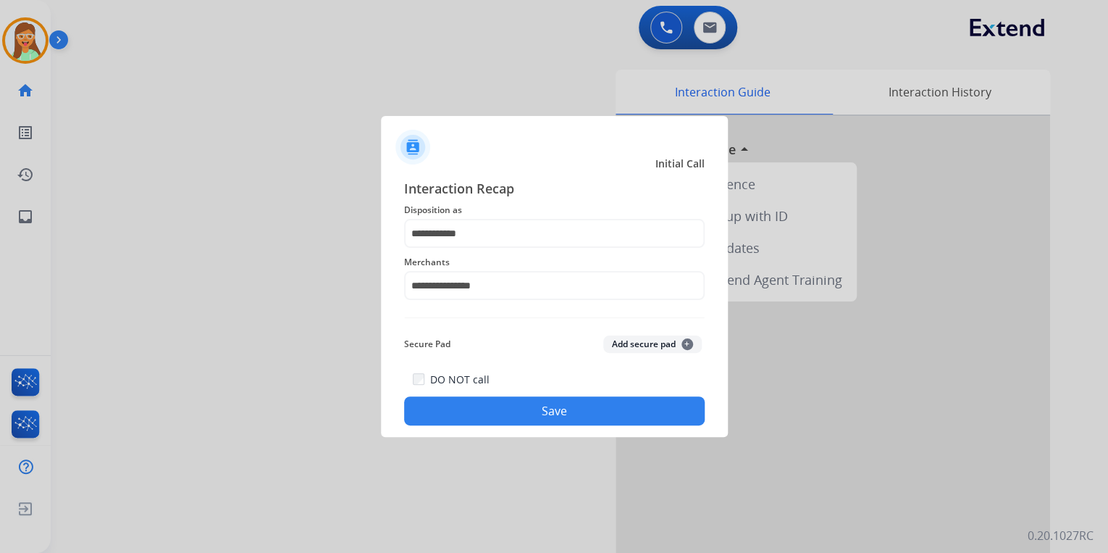
click at [542, 407] on button "Save" at bounding box center [554, 410] width 301 height 29
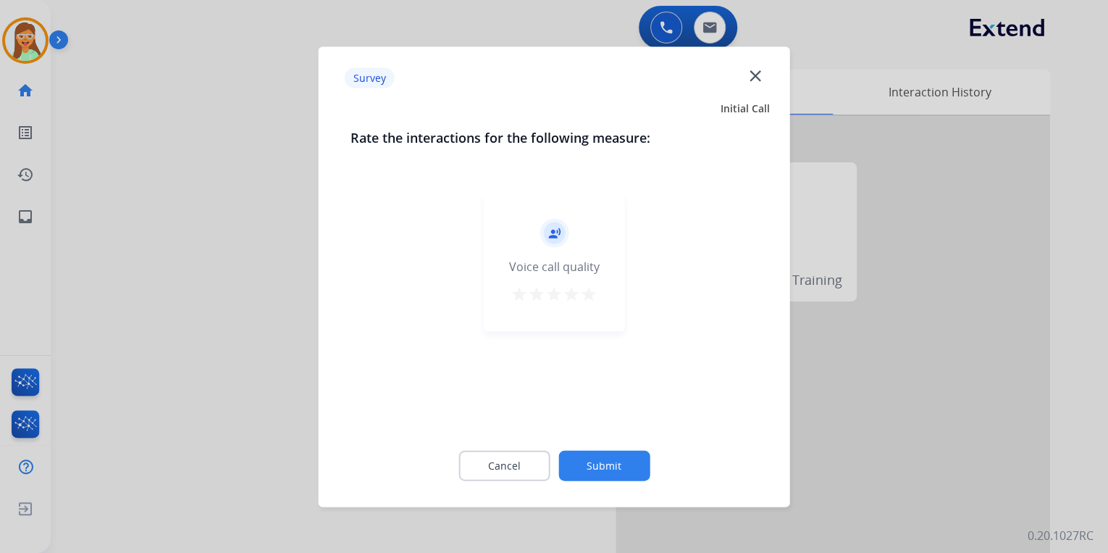
drag, startPoint x: 759, startPoint y: 78, endPoint x: 575, endPoint y: 90, distance: 184.4
click at [759, 78] on mat-icon "close" at bounding box center [754, 75] width 19 height 19
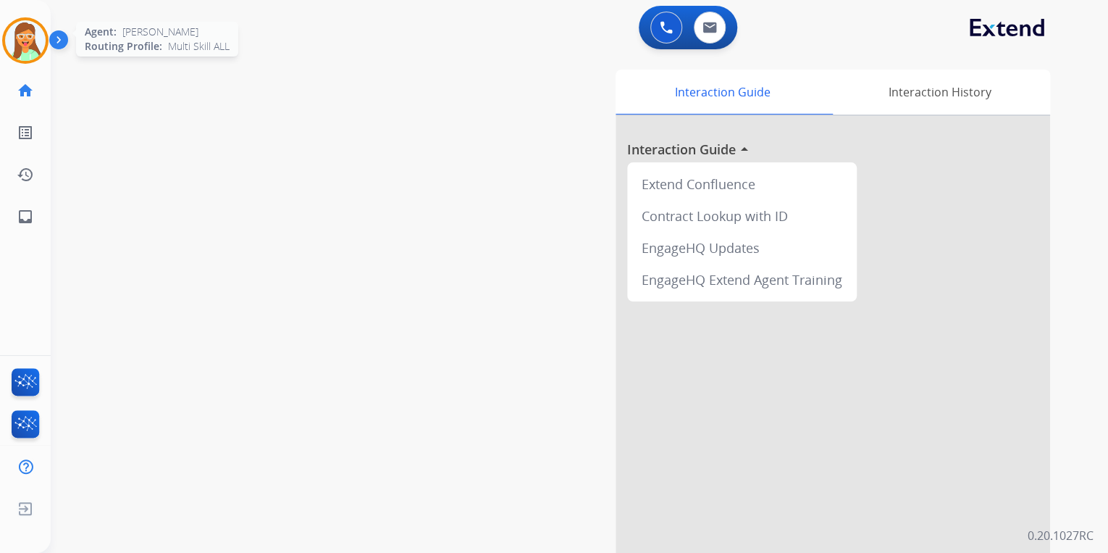
click at [41, 41] on img at bounding box center [25, 40] width 41 height 41
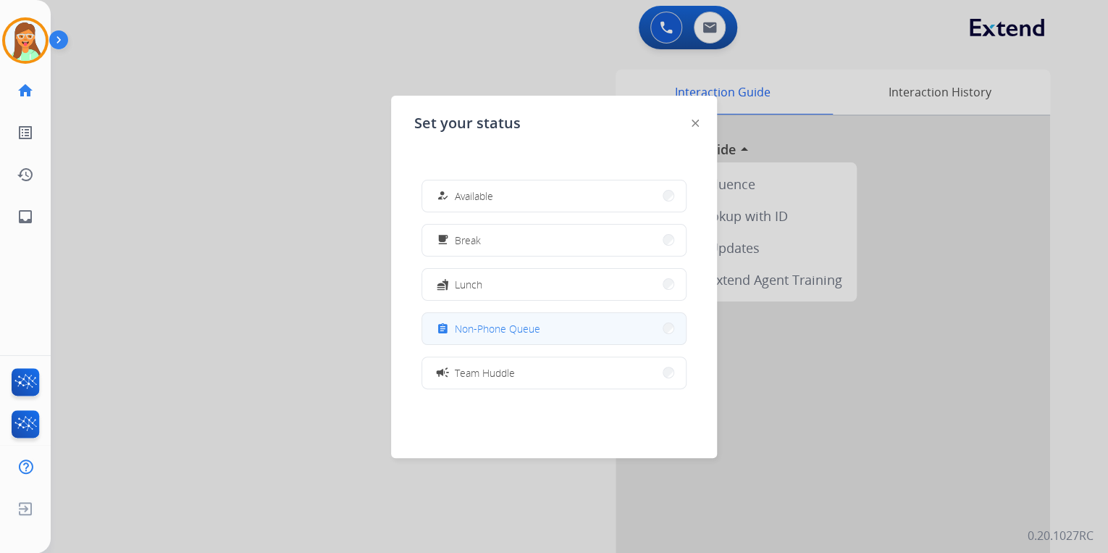
click at [539, 316] on button "assignment Non-Phone Queue" at bounding box center [554, 328] width 264 height 31
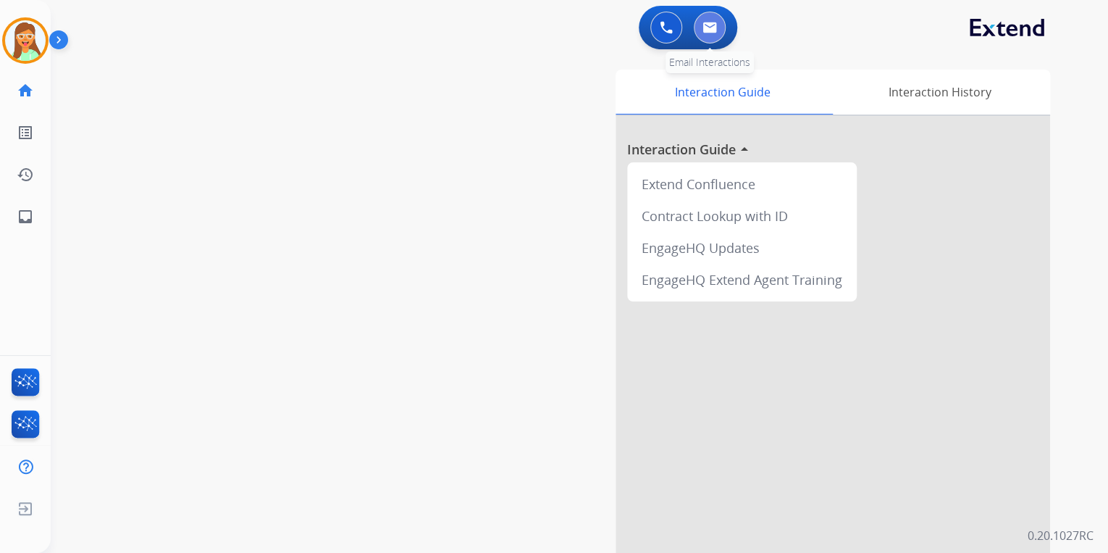
click at [715, 35] on button at bounding box center [710, 28] width 32 height 32
select select "**********"
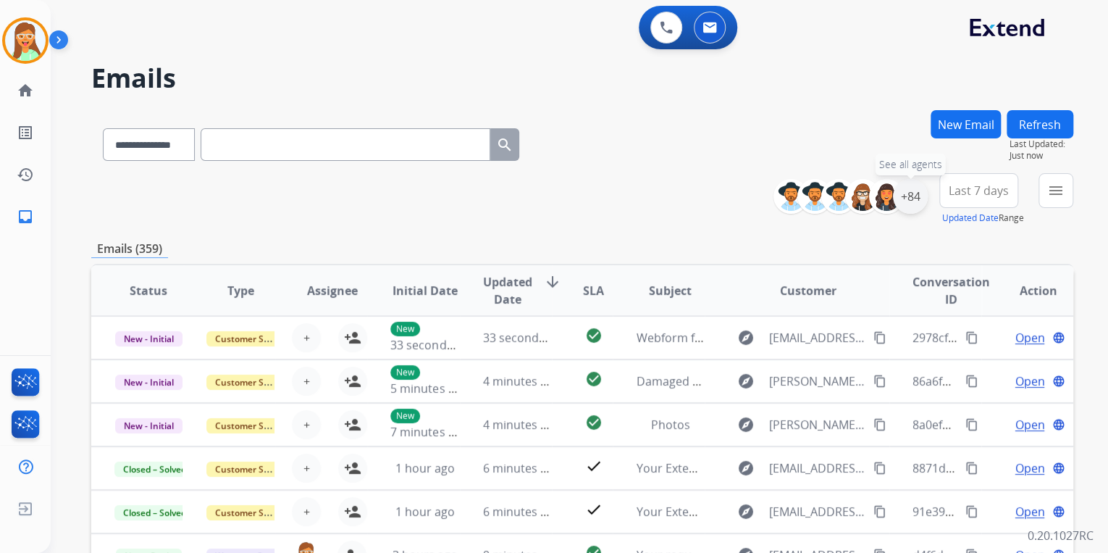
click at [904, 196] on div "+84" at bounding box center [910, 196] width 35 height 35
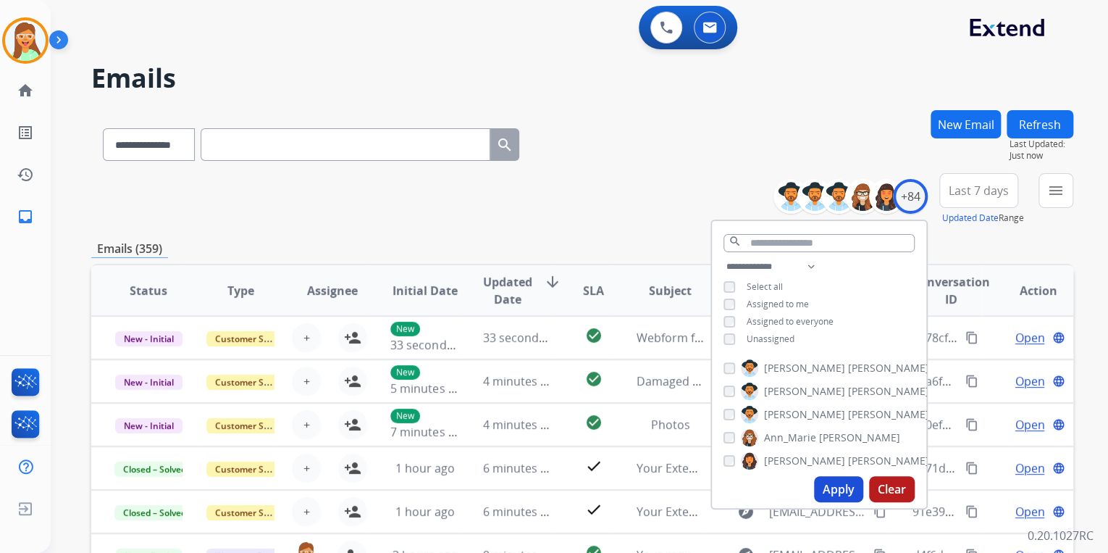
click at [840, 483] on button "Apply" at bounding box center [838, 489] width 49 height 26
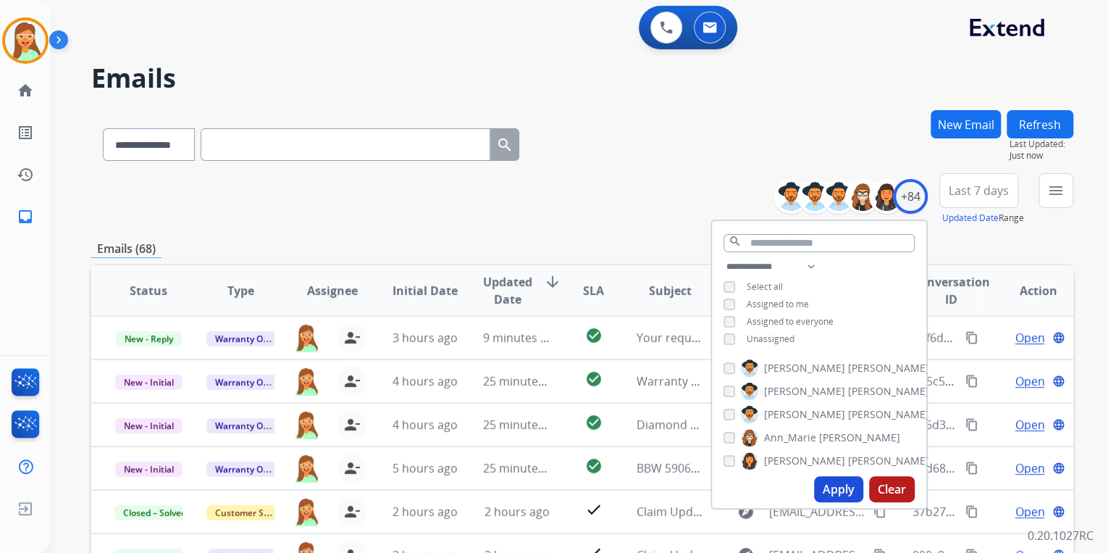
drag, startPoint x: 669, startPoint y: 237, endPoint x: 639, endPoint y: 228, distance: 31.6
click at [669, 236] on div "**********" at bounding box center [582, 467] width 982 height 714
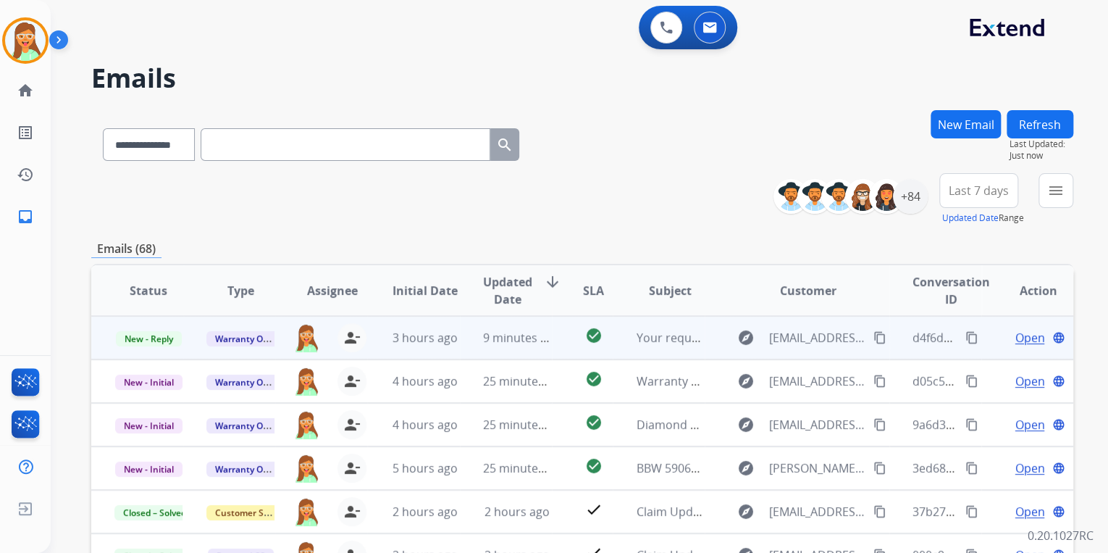
click at [1015, 336] on span "Open" at bounding box center [1030, 337] width 30 height 17
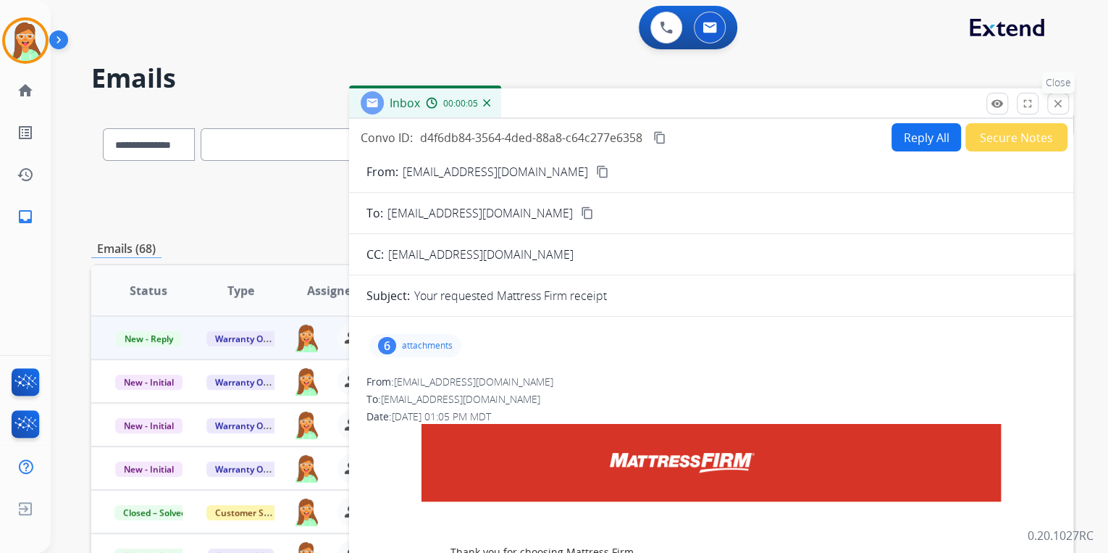
click at [1068, 105] on button "close Close" at bounding box center [1059, 104] width 22 height 22
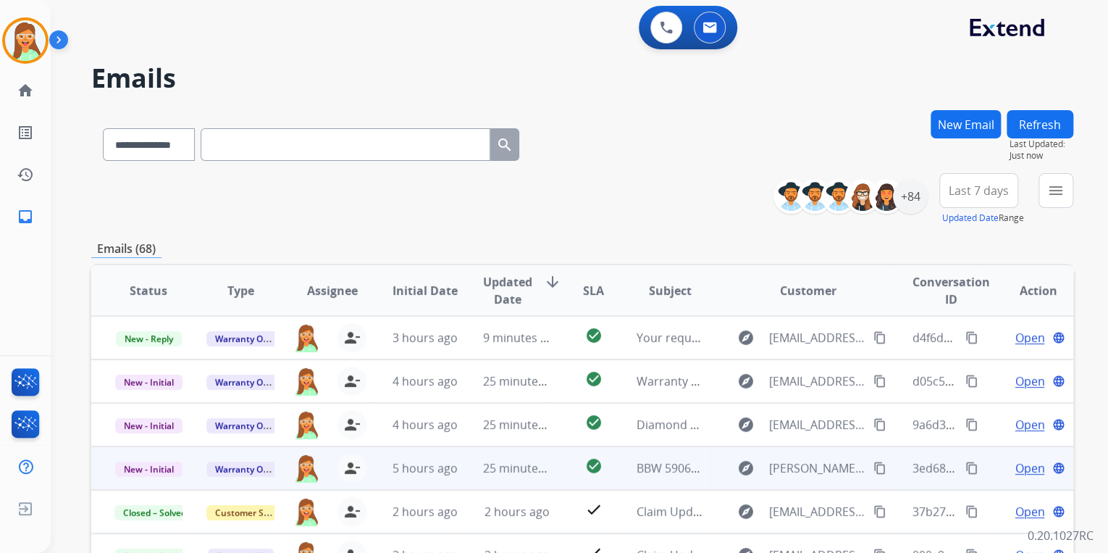
click at [1016, 467] on span "Open" at bounding box center [1030, 467] width 30 height 17
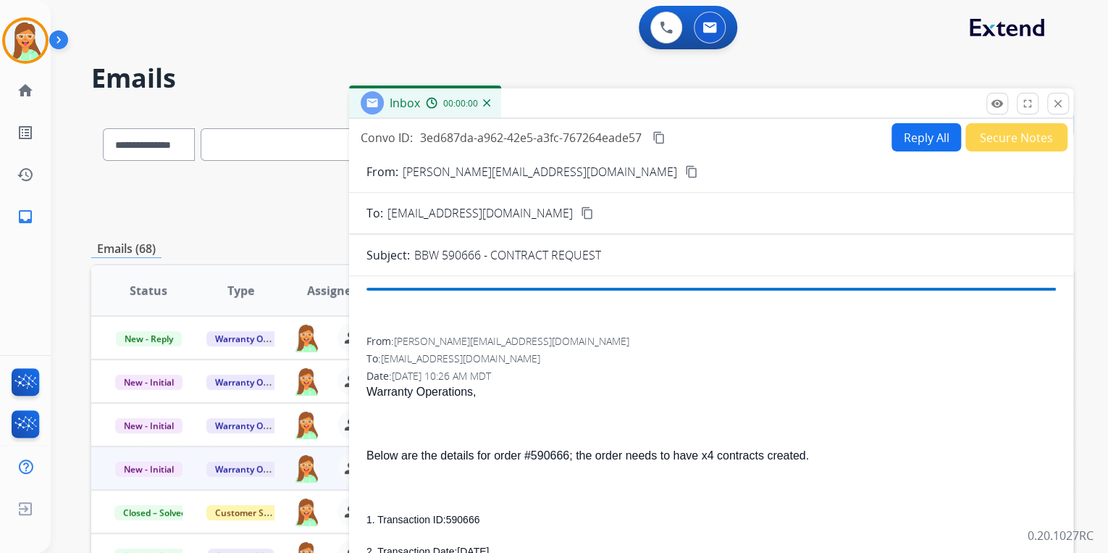
click at [989, 130] on button "Secure Notes" at bounding box center [1017, 137] width 102 height 28
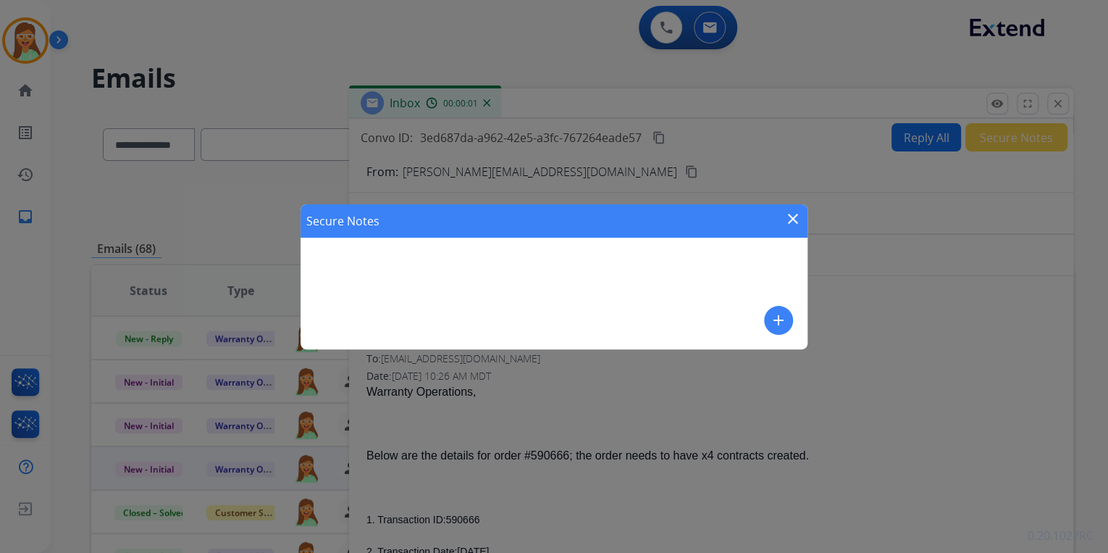
click at [769, 306] on div "Secure Notes close add" at bounding box center [554, 276] width 507 height 145
click at [788, 326] on div "Secure Notes close add" at bounding box center [554, 276] width 507 height 145
click at [784, 326] on mat-icon "add" at bounding box center [778, 320] width 17 height 17
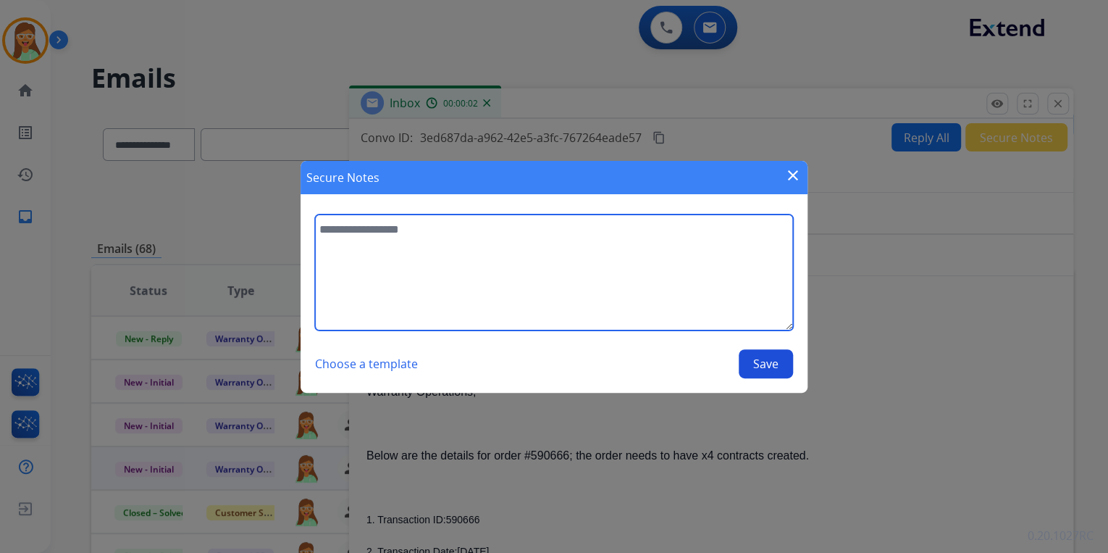
click at [611, 272] on textarea at bounding box center [554, 272] width 478 height 116
drag, startPoint x: 748, startPoint y: 233, endPoint x: 313, endPoint y: 231, distance: 434.7
click at [313, 231] on section "**********" at bounding box center [554, 296] width 507 height 193
type textarea "**********"
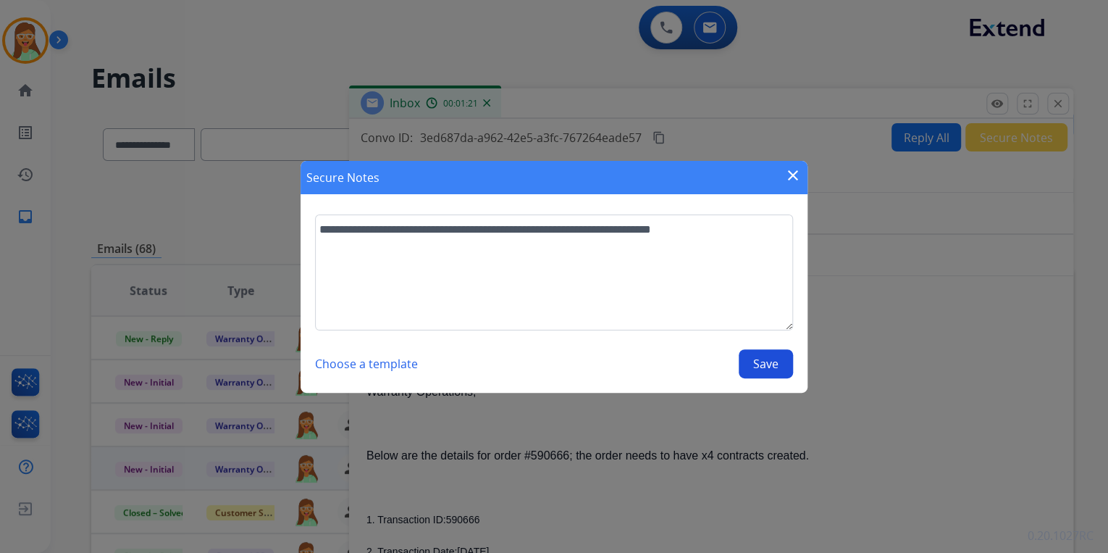
click at [771, 366] on button "Save" at bounding box center [766, 363] width 54 height 29
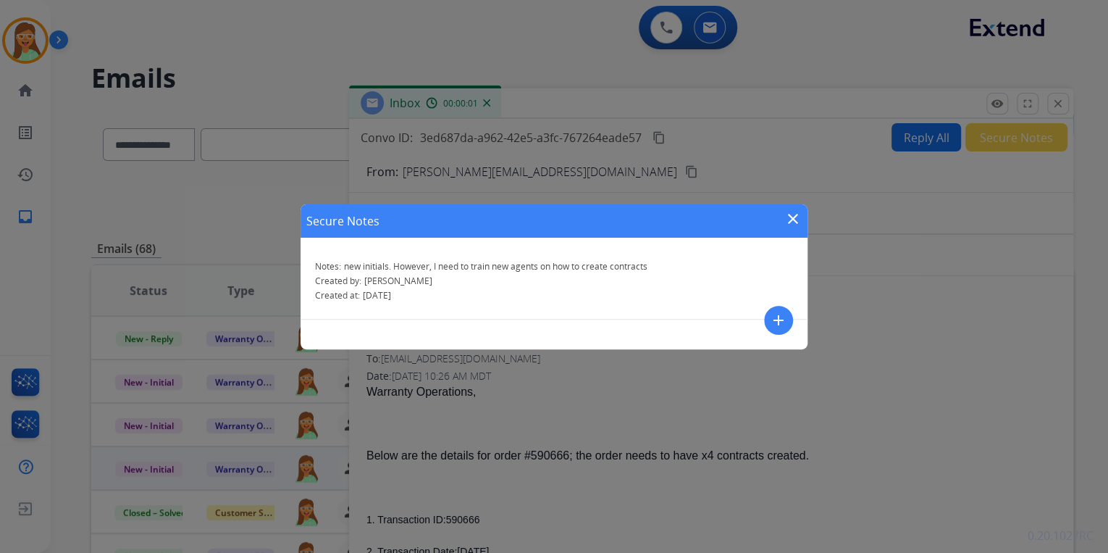
drag, startPoint x: 793, startPoint y: 215, endPoint x: 809, endPoint y: 219, distance: 16.3
click at [793, 217] on mat-icon "close" at bounding box center [793, 218] width 17 height 17
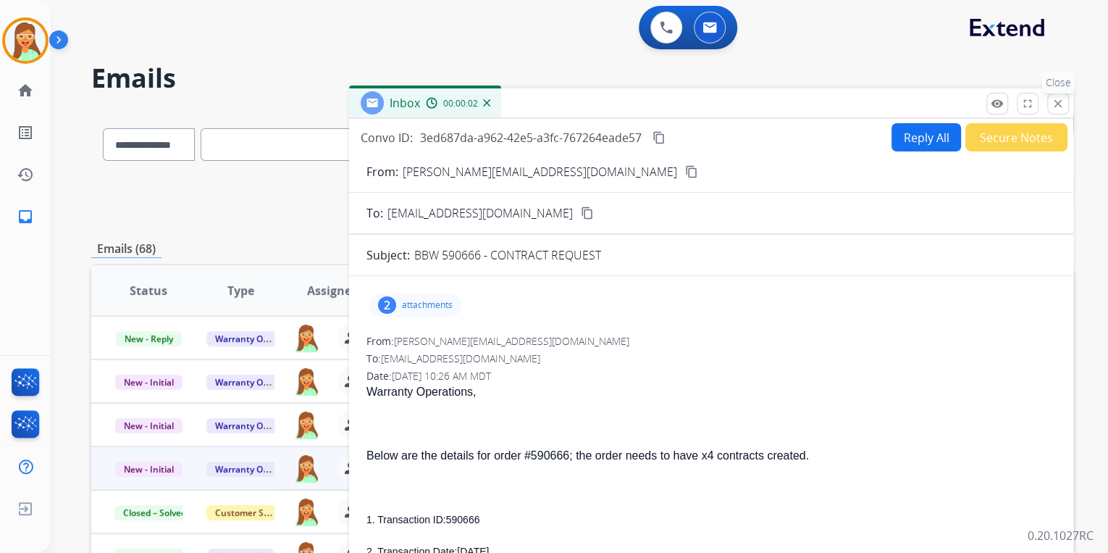
click at [1058, 97] on mat-icon "close" at bounding box center [1058, 103] width 13 height 13
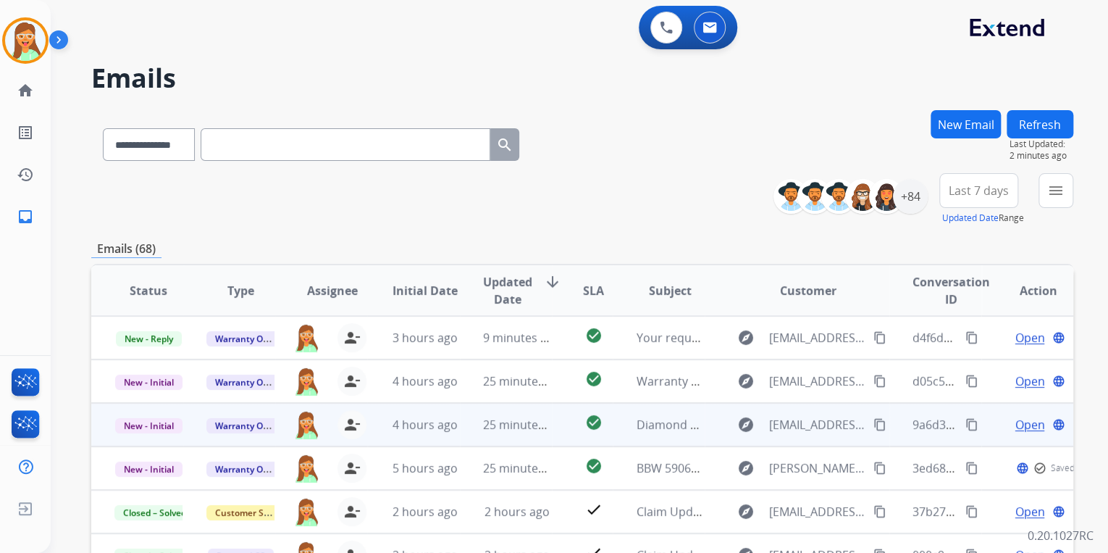
click at [1027, 425] on span "Open" at bounding box center [1030, 424] width 30 height 17
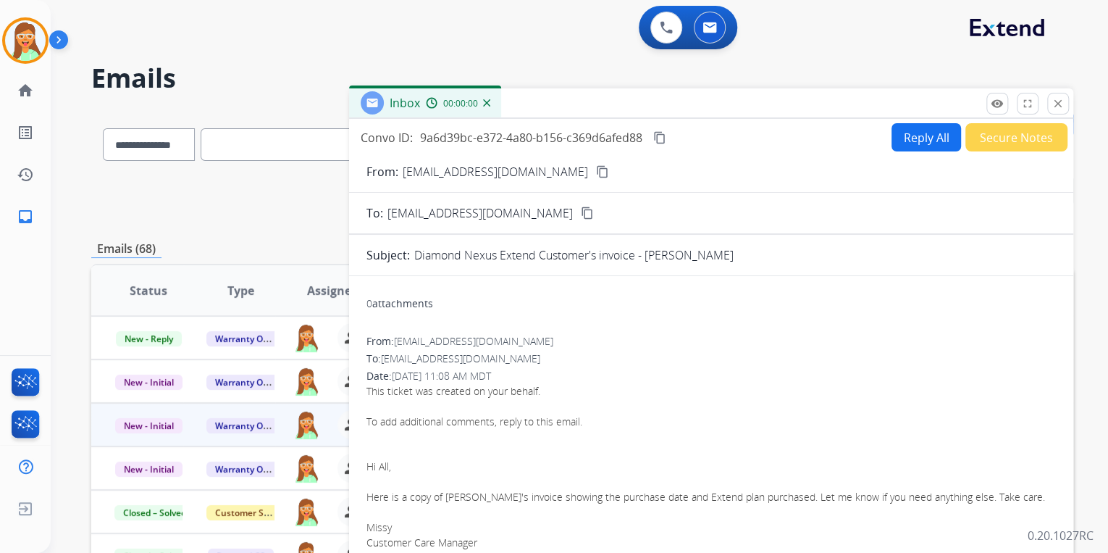
click at [1011, 138] on button "Secure Notes" at bounding box center [1017, 137] width 102 height 28
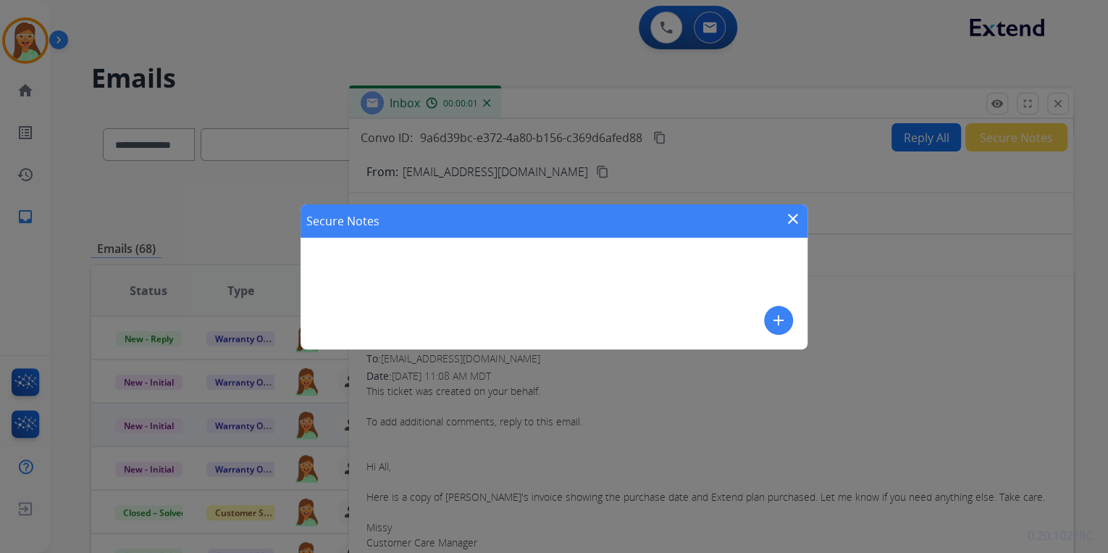
click at [767, 323] on button "add" at bounding box center [778, 320] width 29 height 29
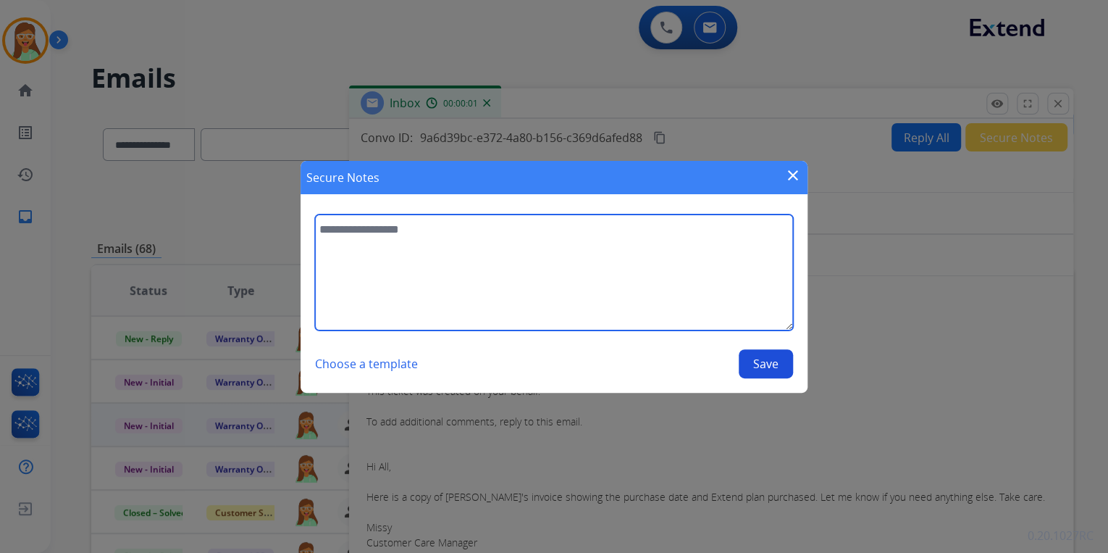
click at [542, 248] on textarea at bounding box center [554, 272] width 478 height 116
paste textarea "**********"
type textarea "**********"
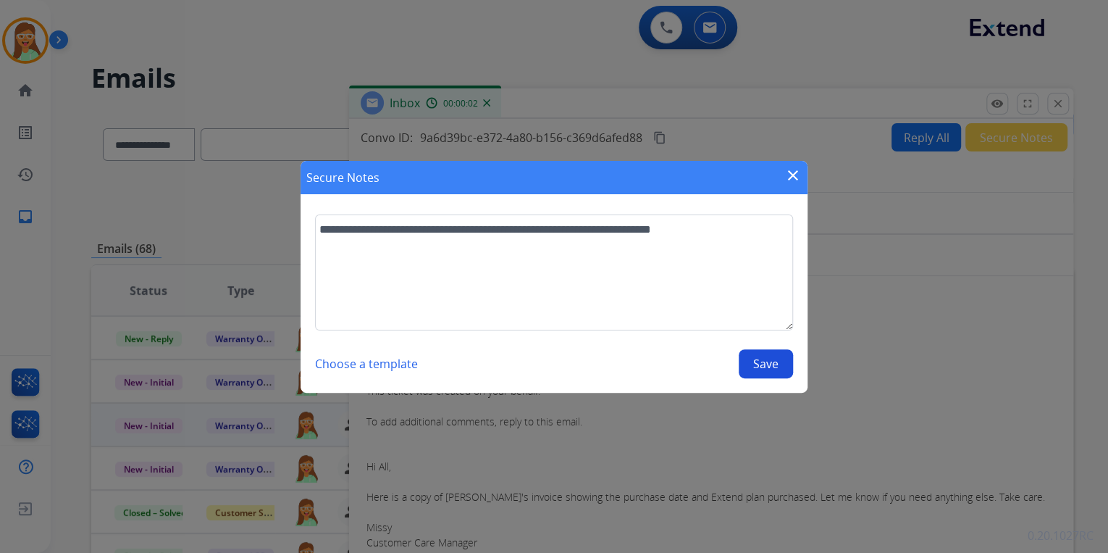
click at [745, 359] on button "Save" at bounding box center [766, 363] width 54 height 29
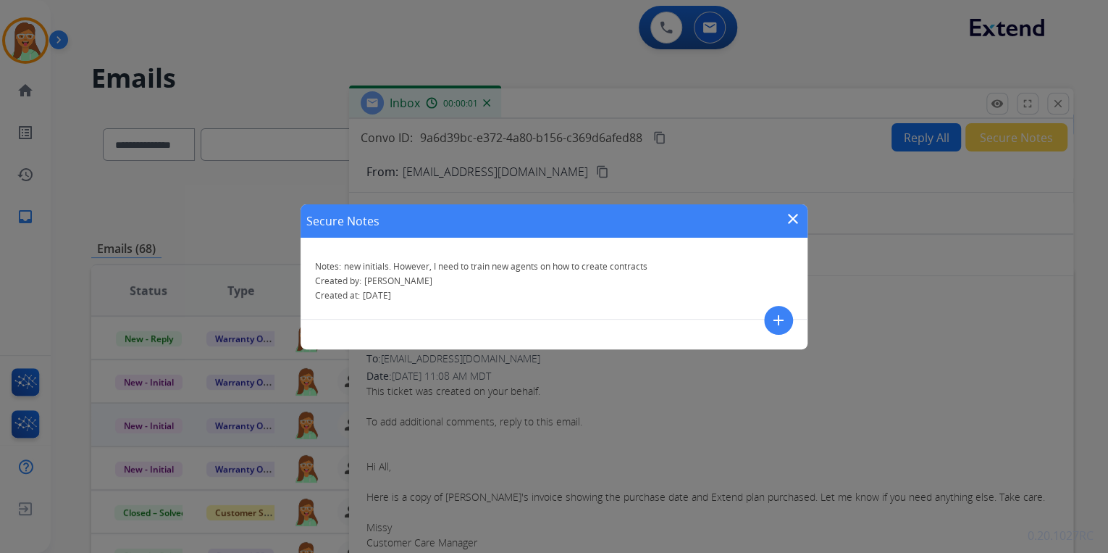
click at [795, 220] on mat-icon "close" at bounding box center [793, 218] width 17 height 17
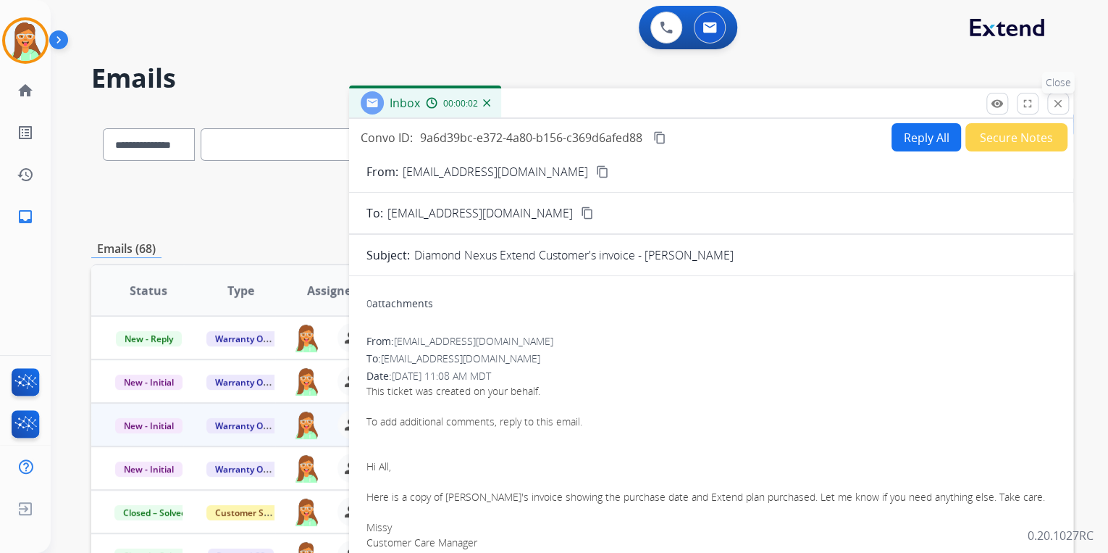
click at [1064, 110] on button "close Close" at bounding box center [1059, 104] width 22 height 22
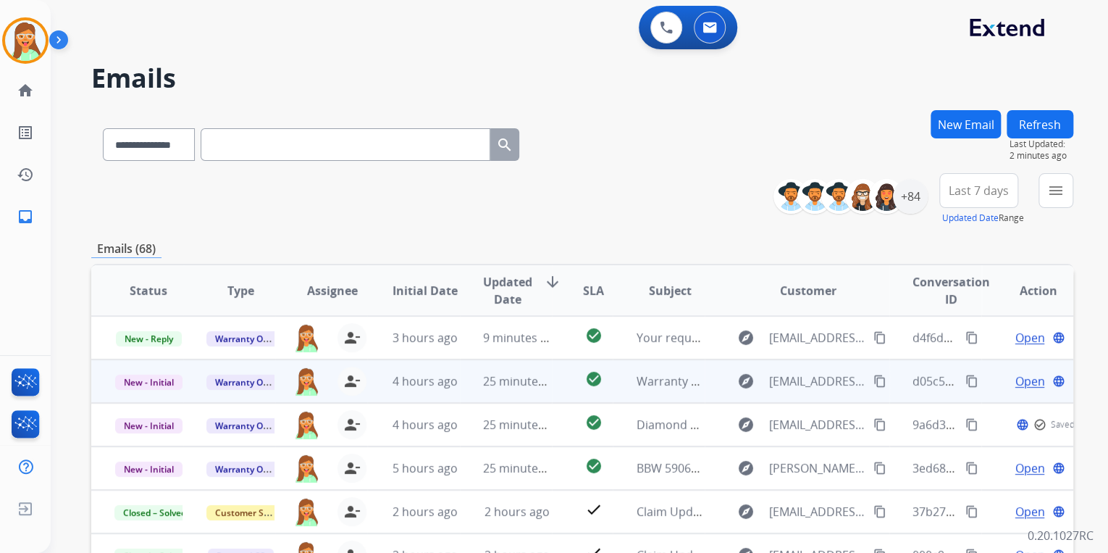
click at [1015, 377] on span "Open" at bounding box center [1030, 380] width 30 height 17
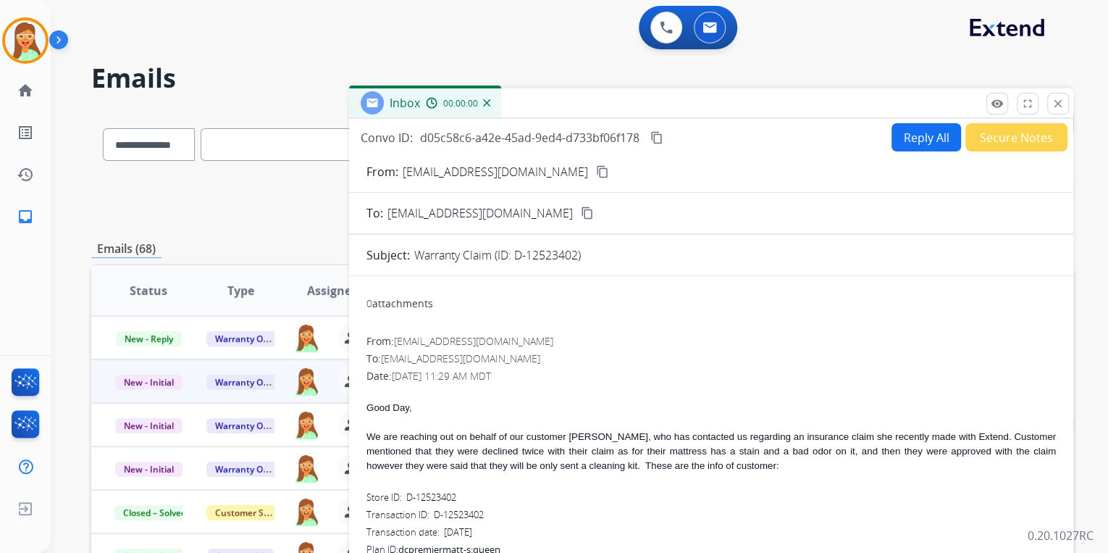
click at [1016, 132] on button "Secure Notes" at bounding box center [1017, 137] width 102 height 28
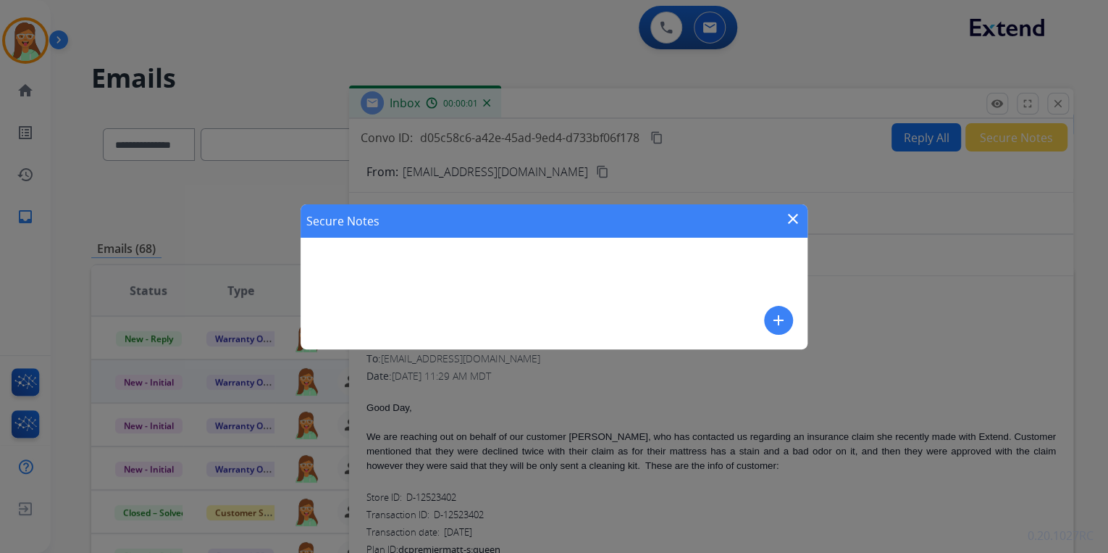
click at [784, 322] on mat-icon "add" at bounding box center [778, 320] width 17 height 17
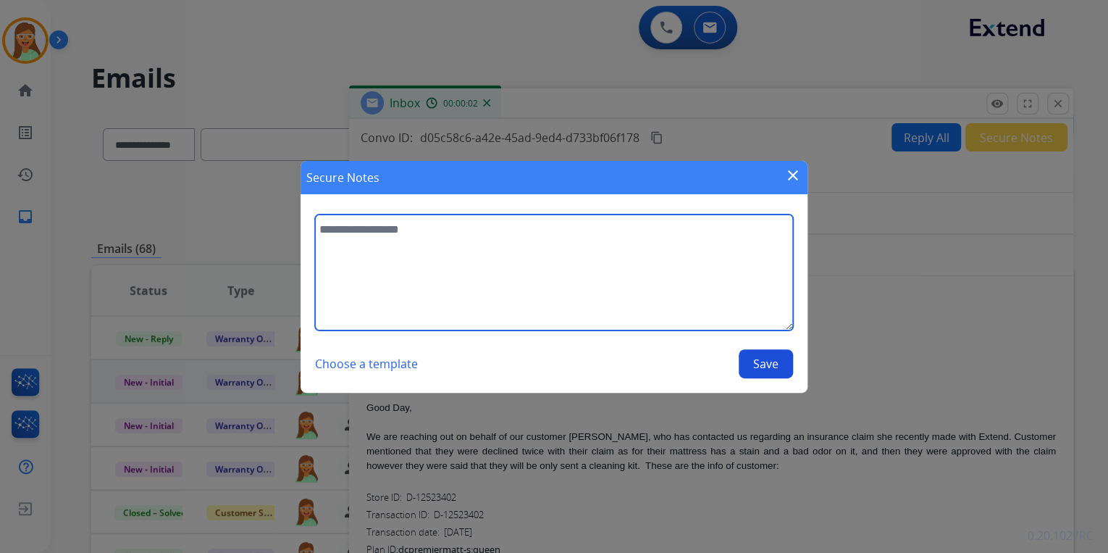
click at [596, 243] on textarea at bounding box center [554, 272] width 478 height 116
paste textarea "**********"
type textarea "**********"
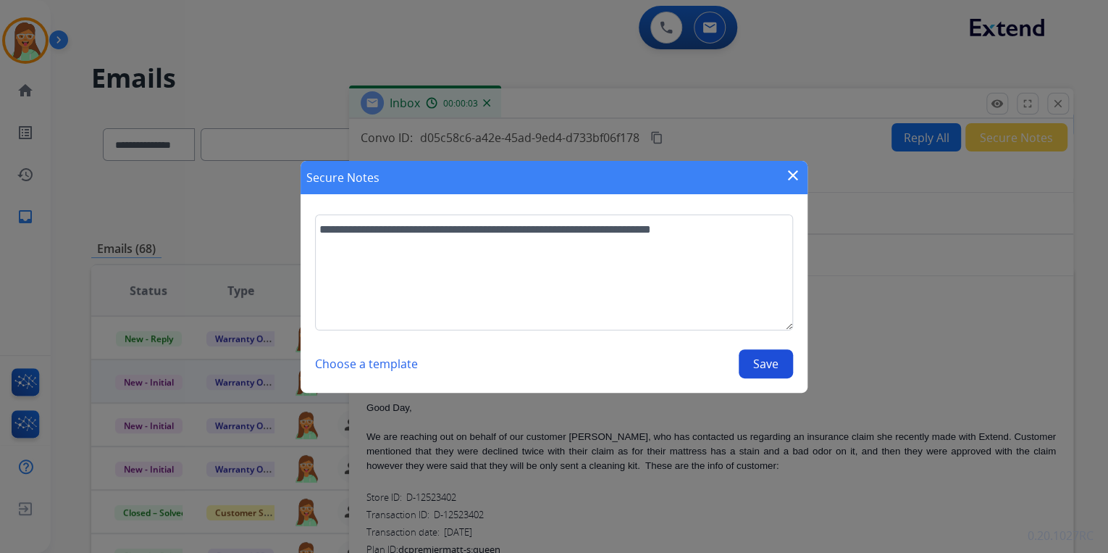
drag, startPoint x: 761, startPoint y: 362, endPoint x: 777, endPoint y: 359, distance: 15.5
click at [765, 362] on button "Save" at bounding box center [766, 363] width 54 height 29
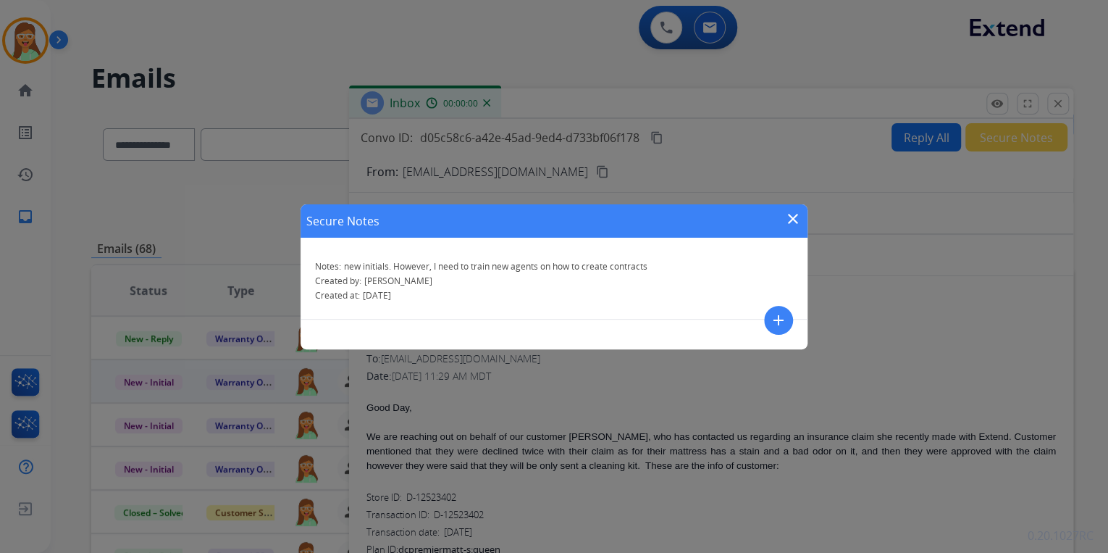
click at [792, 213] on mat-icon "close" at bounding box center [793, 218] width 17 height 17
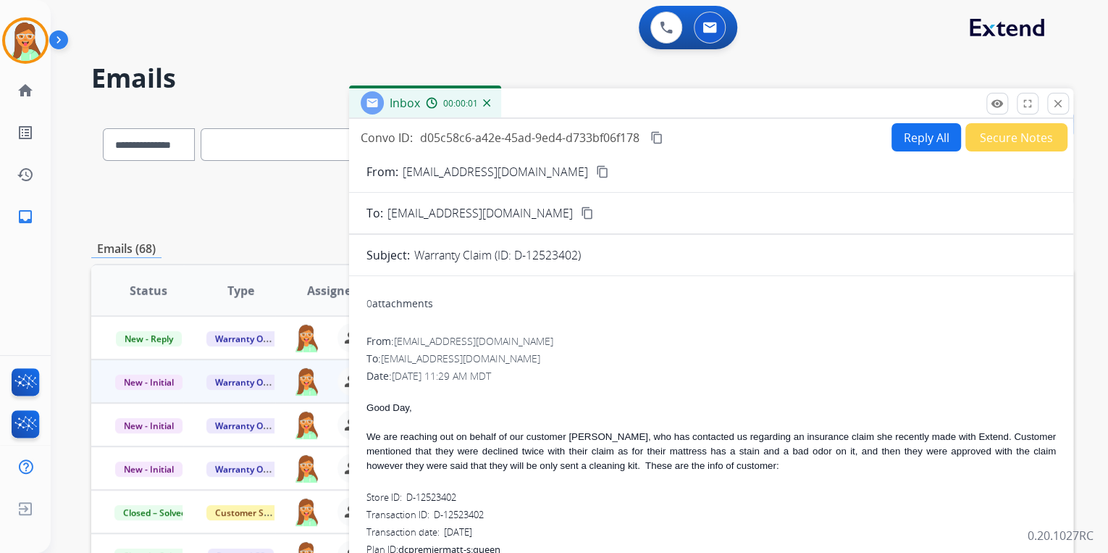
drag, startPoint x: 1061, startPoint y: 102, endPoint x: 1017, endPoint y: 107, distance: 44.5
click at [1062, 102] on mat-icon "close" at bounding box center [1058, 103] width 13 height 13
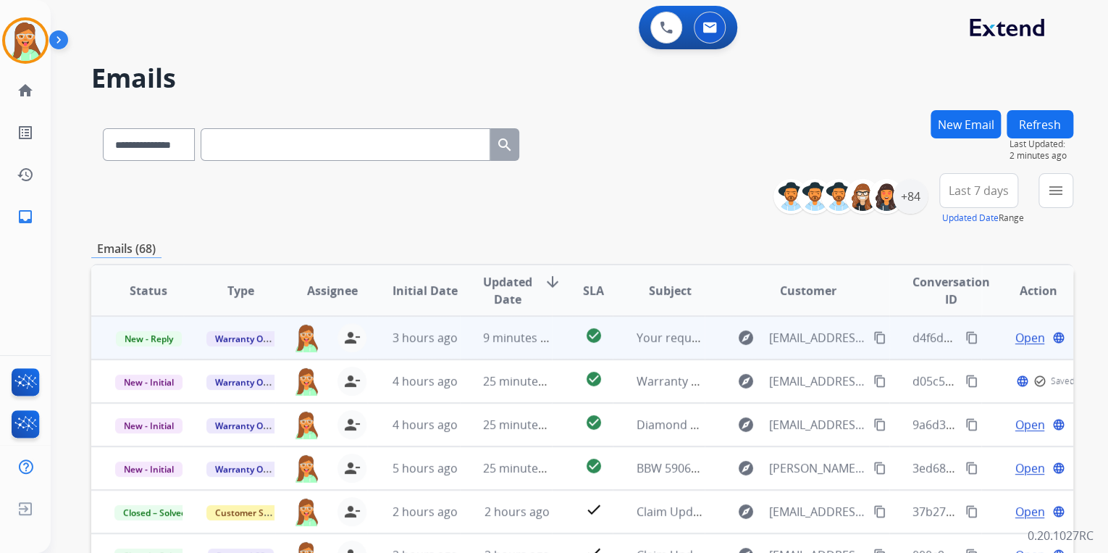
click at [1025, 333] on span "Open" at bounding box center [1030, 337] width 30 height 17
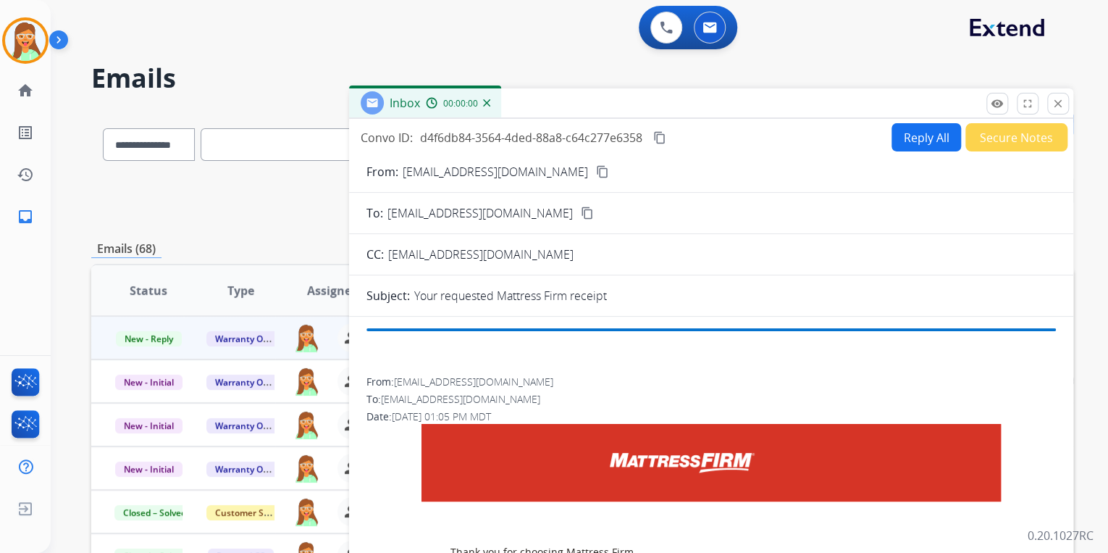
click at [1025, 137] on button "Secure Notes" at bounding box center [1017, 137] width 102 height 28
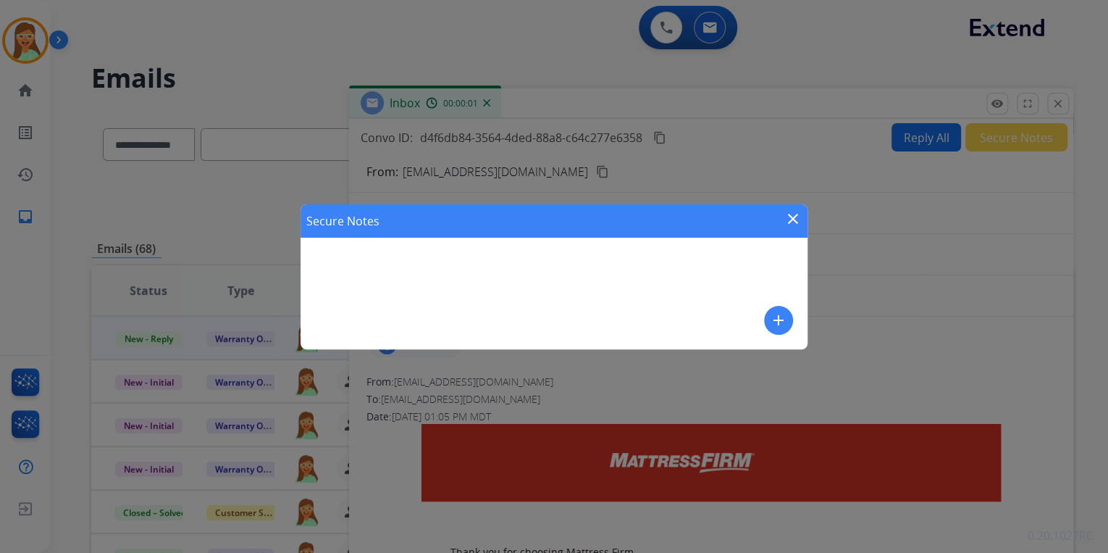
click at [770, 314] on mat-icon "add" at bounding box center [778, 320] width 17 height 17
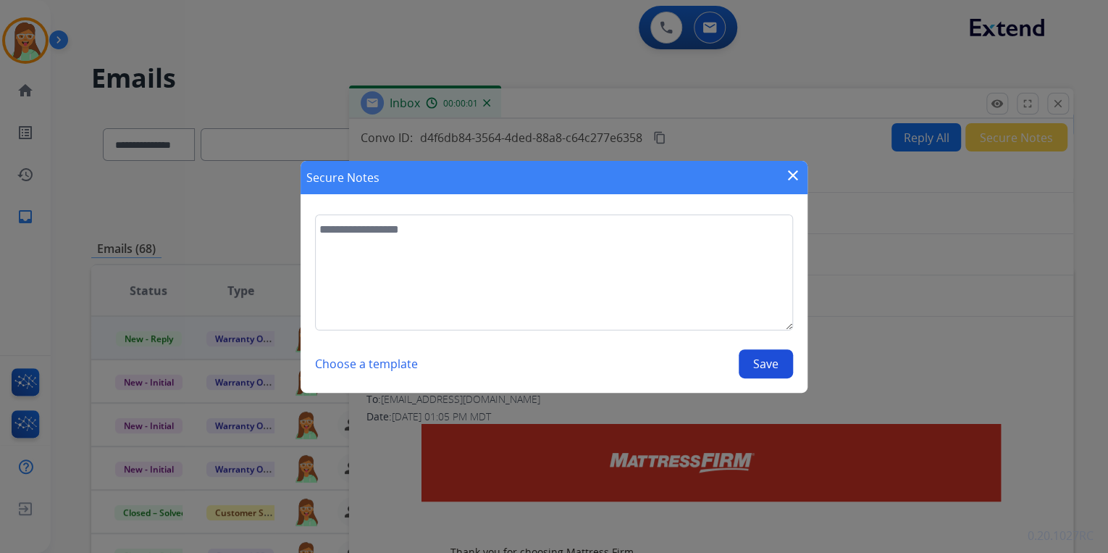
click at [581, 267] on textarea at bounding box center [554, 272] width 478 height 116
type textarea "**********"
drag, startPoint x: 777, startPoint y: 365, endPoint x: 798, endPoint y: 325, distance: 46.0
click at [775, 366] on button "Save" at bounding box center [766, 363] width 54 height 29
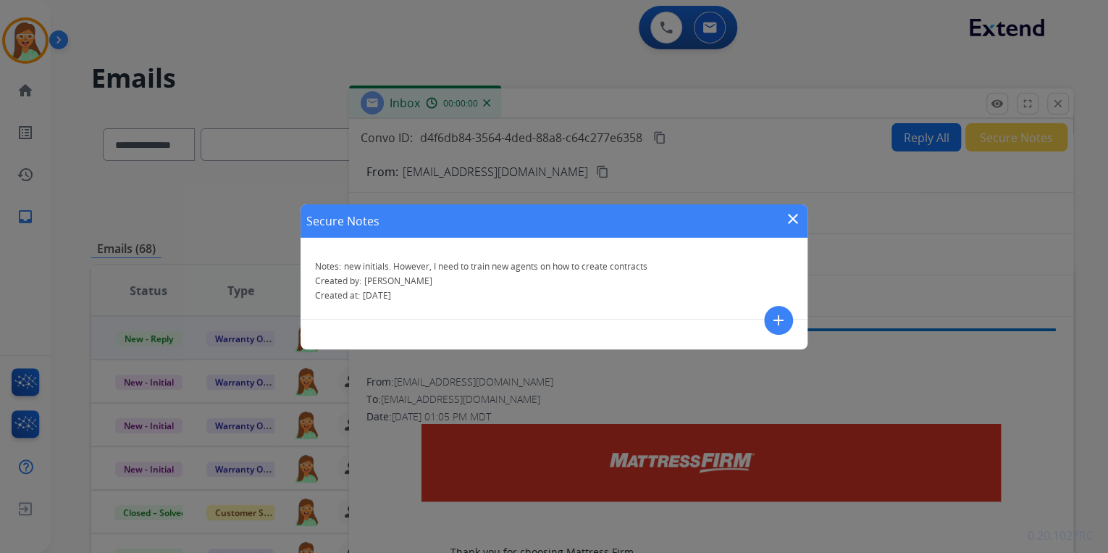
click at [792, 217] on mat-icon "close" at bounding box center [793, 218] width 17 height 17
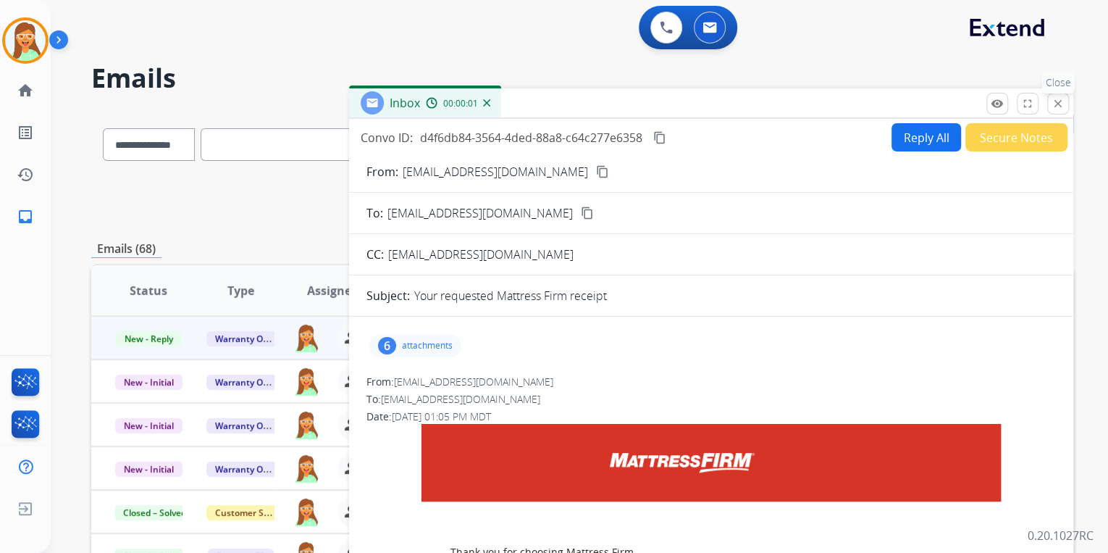
click at [1049, 109] on button "close Close" at bounding box center [1059, 104] width 22 height 22
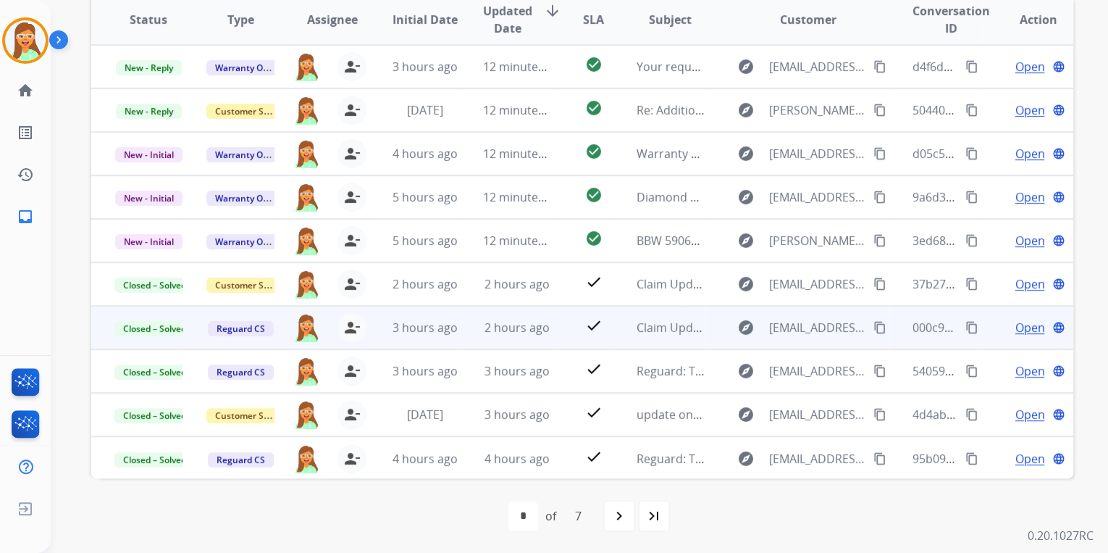
scroll to position [1, 0]
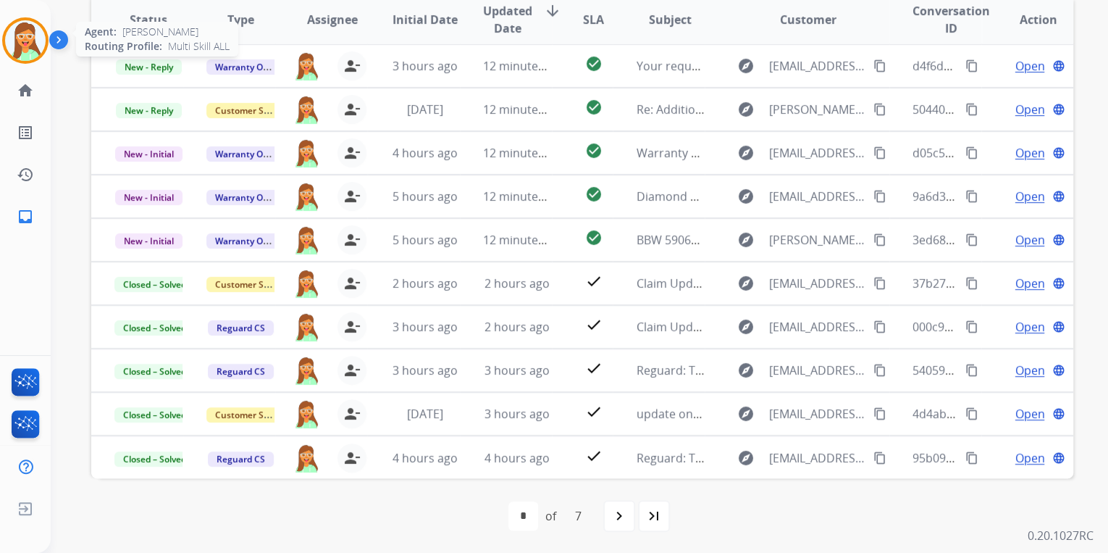
click at [12, 43] on img at bounding box center [25, 40] width 41 height 41
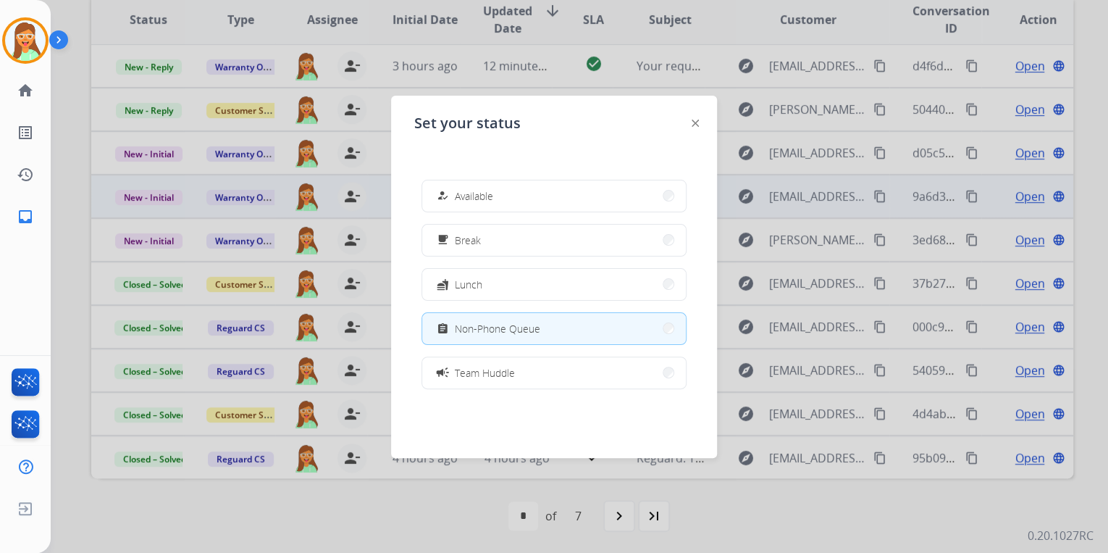
click at [598, 195] on button "how_to_reg Available" at bounding box center [554, 195] width 264 height 31
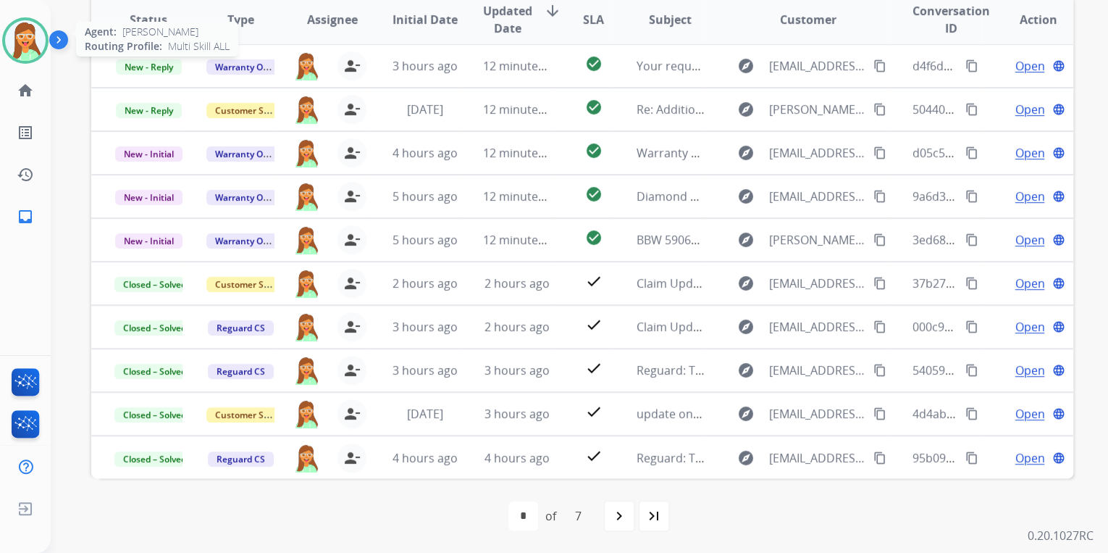
click at [5, 58] on div "Agent: [PERSON_NAME] Profile: Multi Skill ALL" at bounding box center [25, 40] width 46 height 46
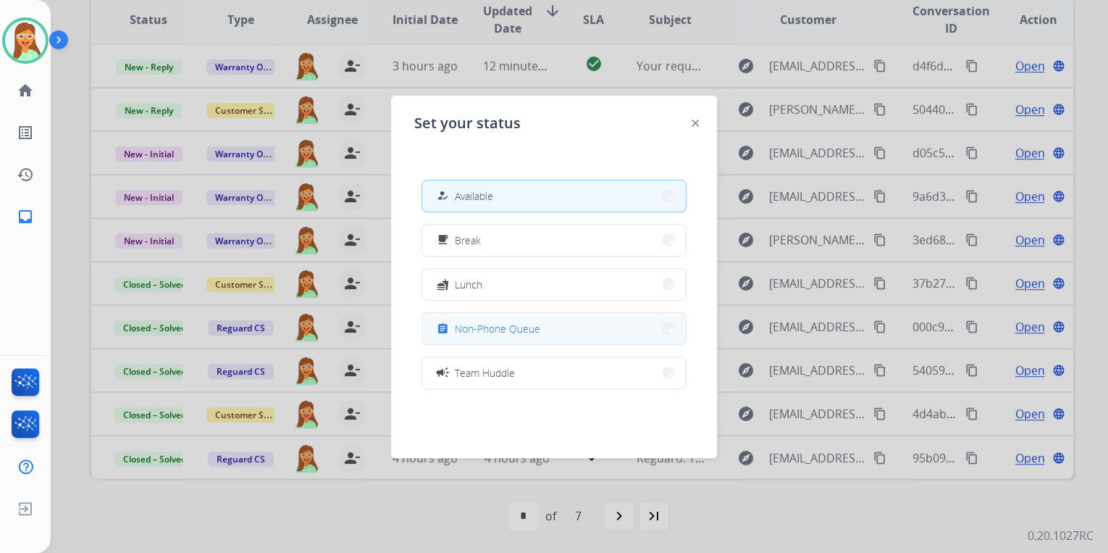
click at [560, 334] on button "assignment Non-Phone Queue" at bounding box center [554, 328] width 264 height 31
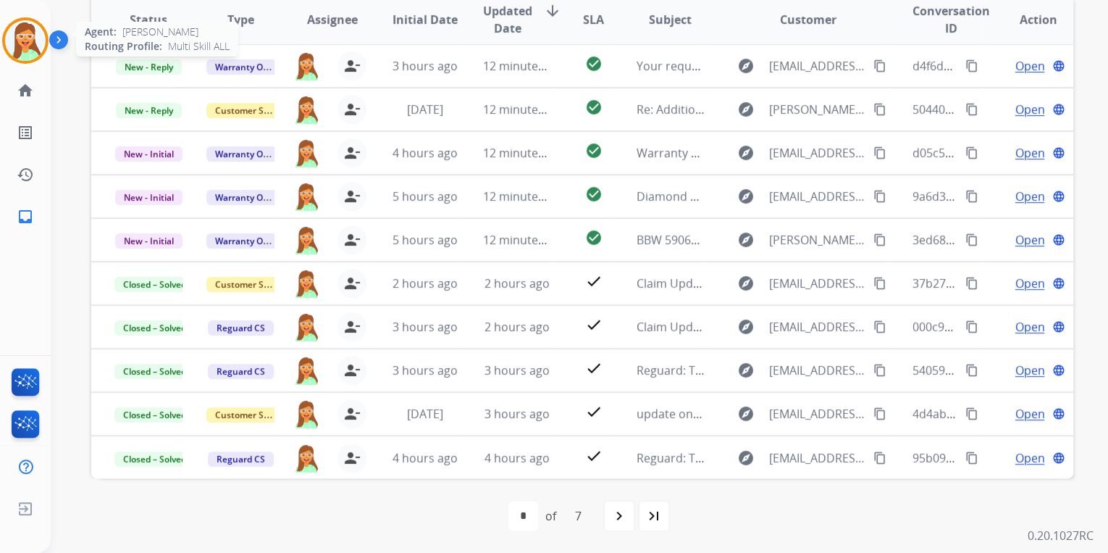
click at [41, 56] on div at bounding box center [25, 40] width 46 height 46
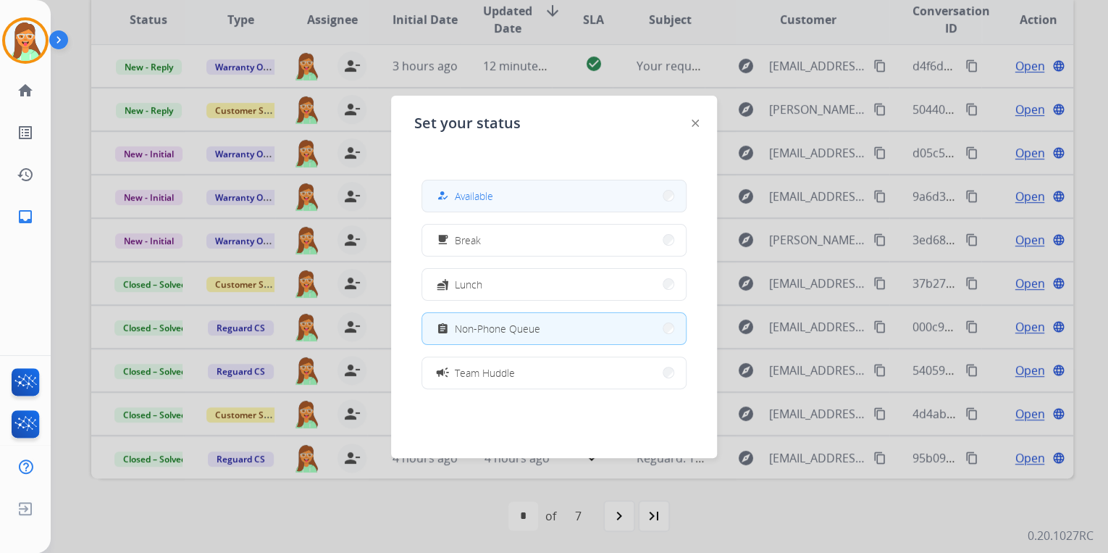
click at [458, 191] on div "how_to_reg Available" at bounding box center [463, 195] width 59 height 17
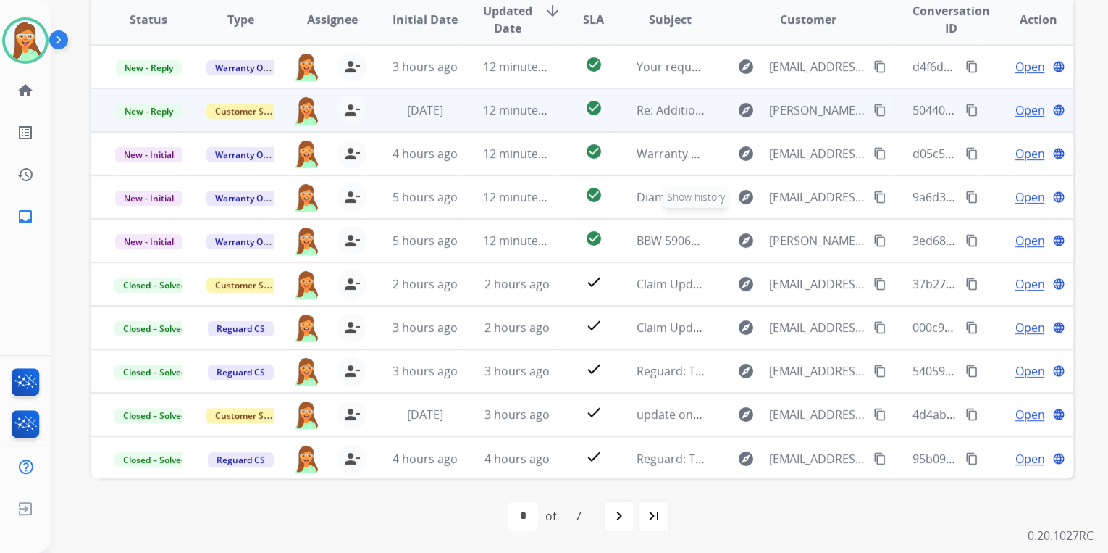
scroll to position [0, 0]
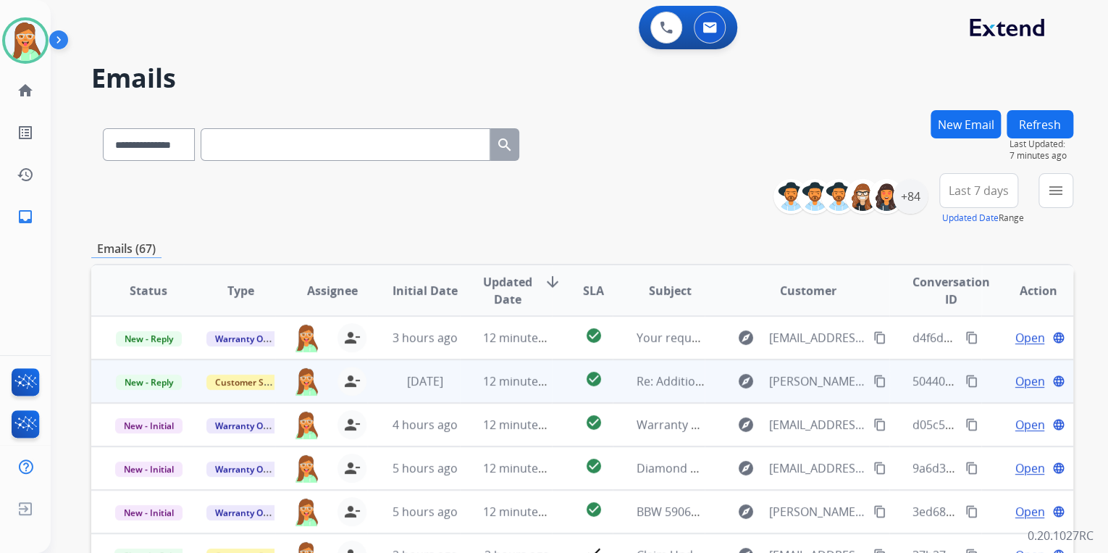
drag, startPoint x: 868, startPoint y: 382, endPoint x: 869, endPoint y: 369, distance: 12.3
click at [874, 378] on mat-icon "content_copy" at bounding box center [880, 381] width 13 height 13
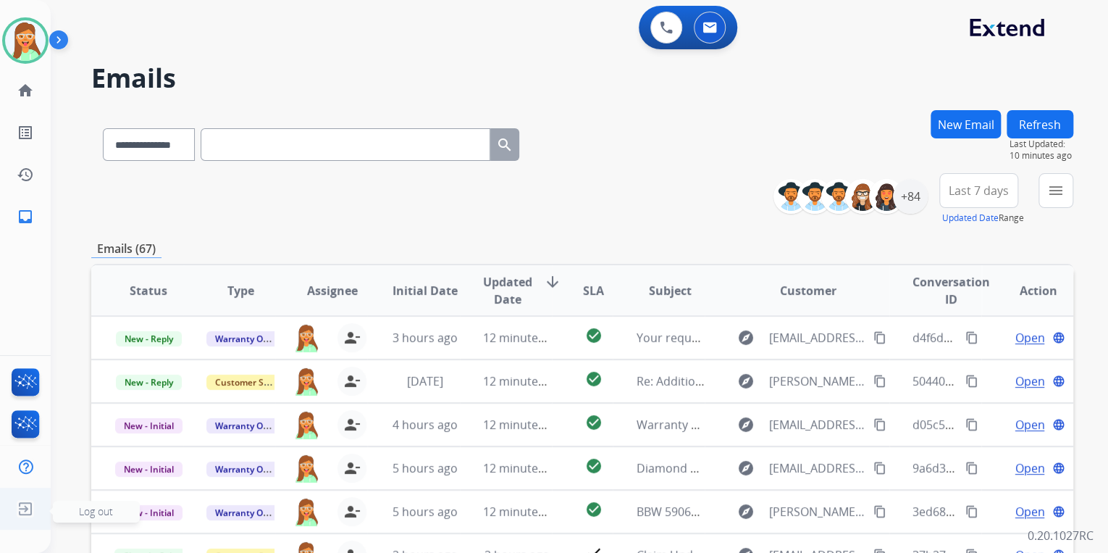
click at [26, 509] on img at bounding box center [25, 509] width 26 height 28
